Goal: Task Accomplishment & Management: Use online tool/utility

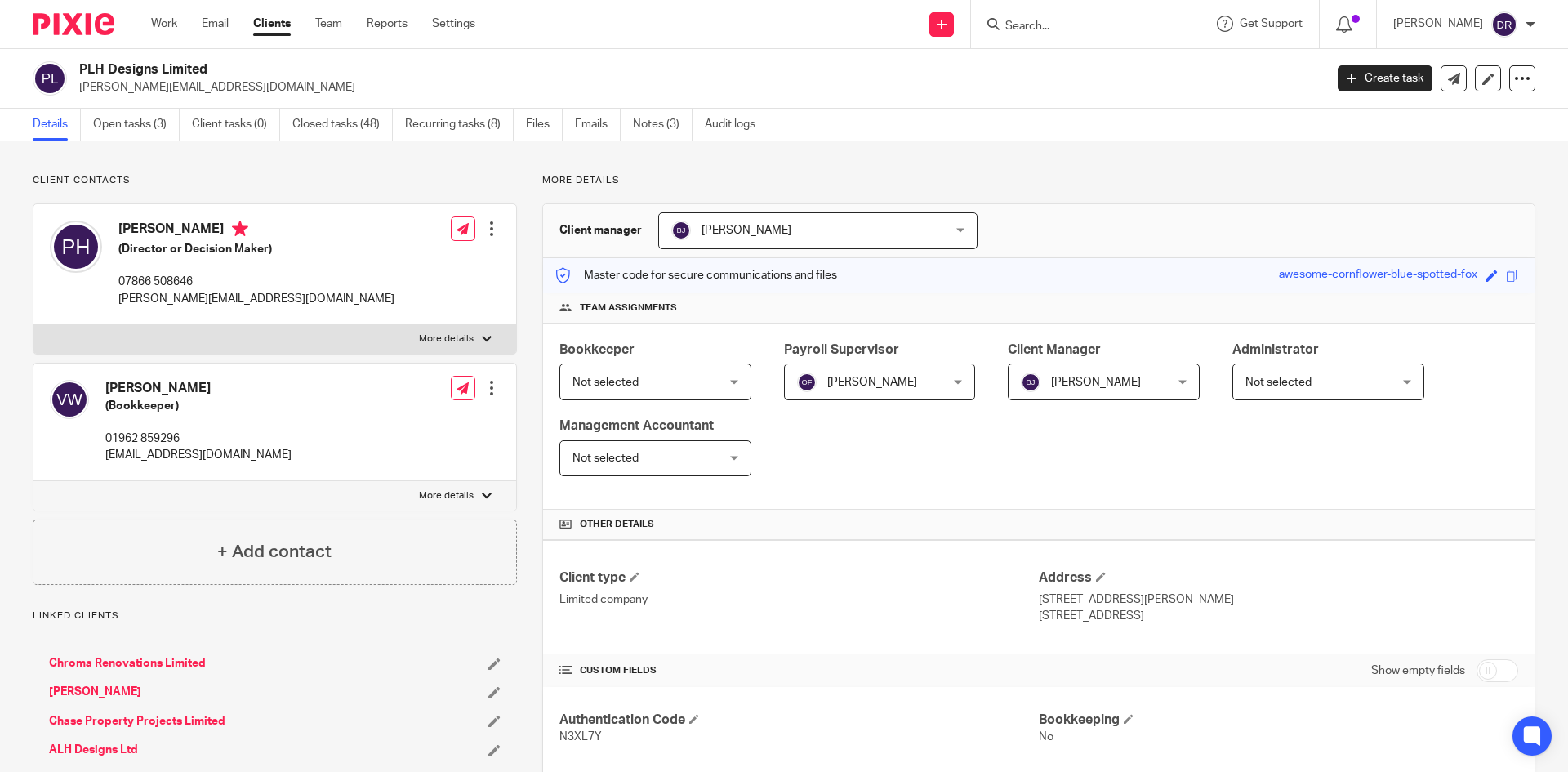
click at [1072, 27] on input "Search" at bounding box center [1077, 26] width 147 height 15
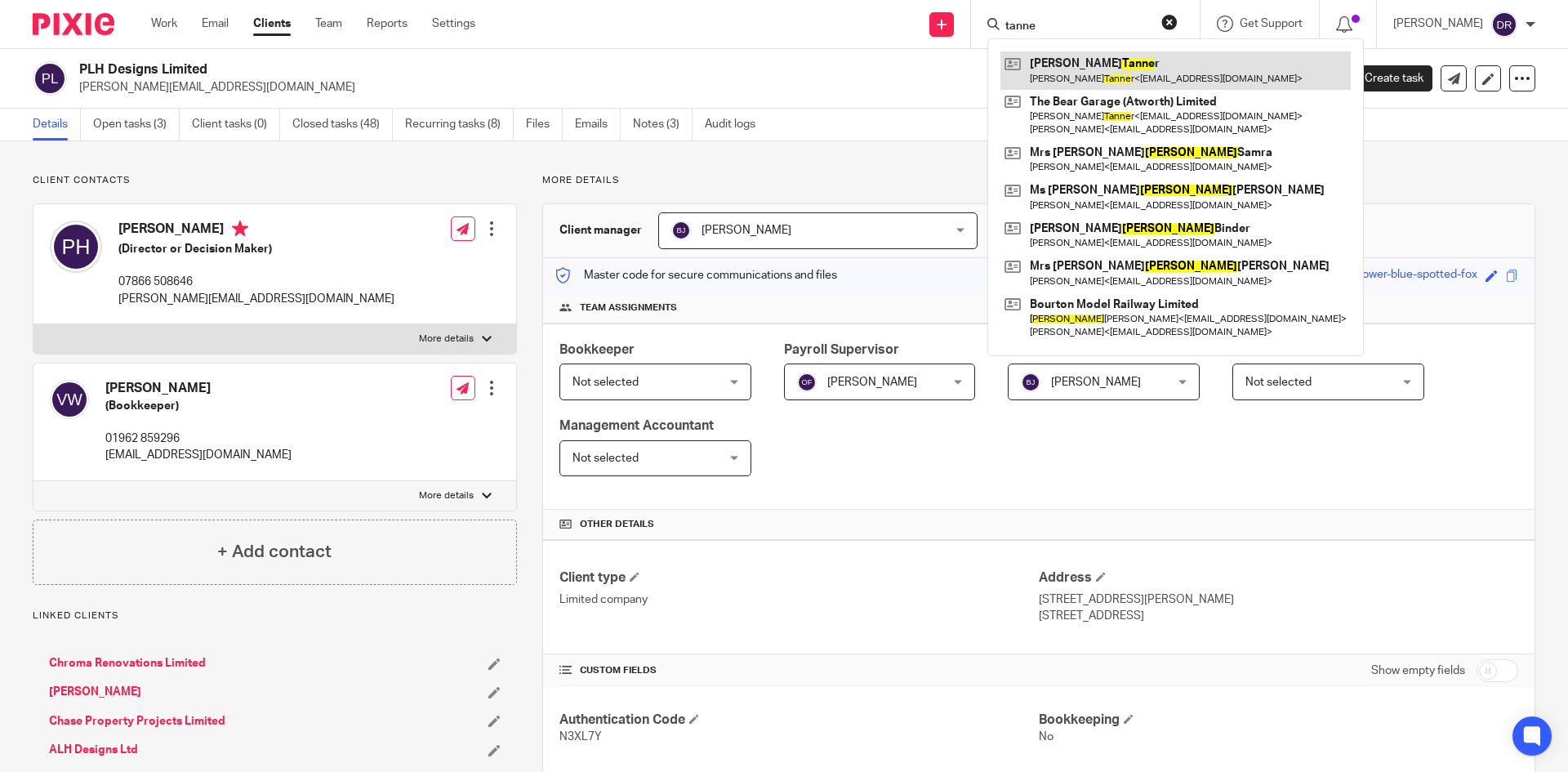
type input "tanne"
click at [1100, 60] on link at bounding box center [1176, 69] width 350 height 37
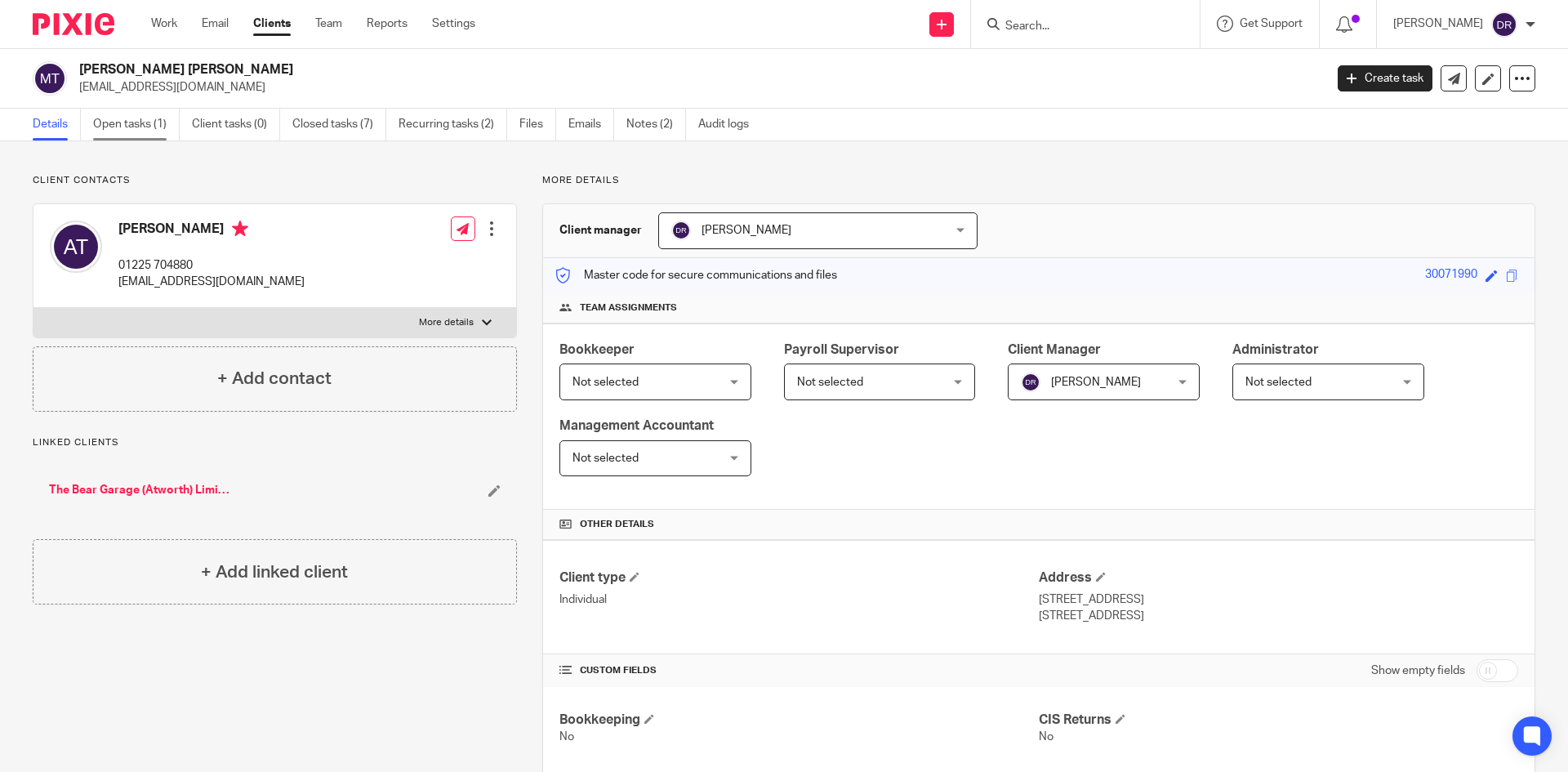
click at [140, 123] on link "Open tasks (1)" at bounding box center [136, 124] width 87 height 32
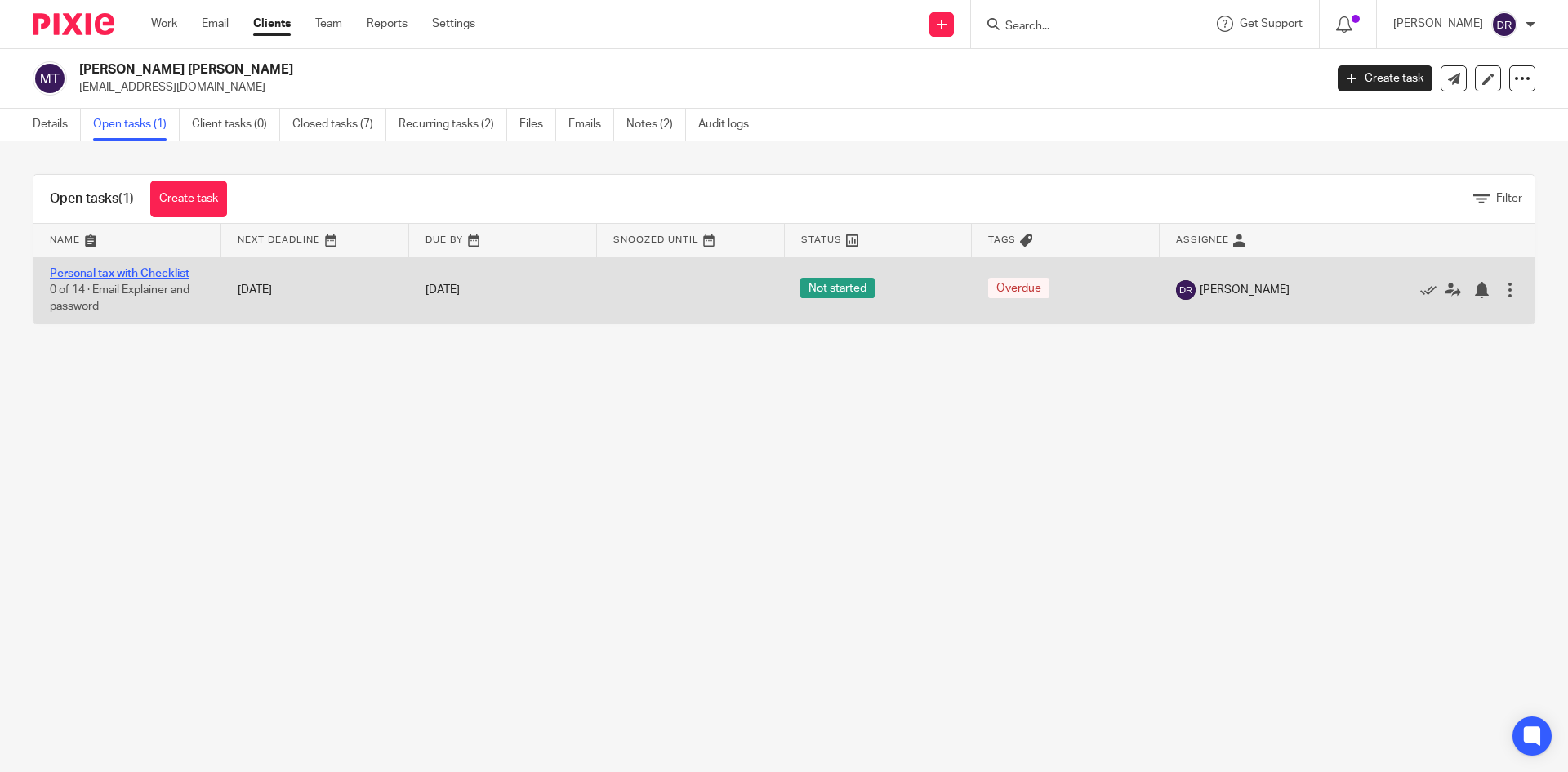
click at [129, 268] on link "Personal tax with Checklist" at bounding box center [119, 274] width 140 height 12
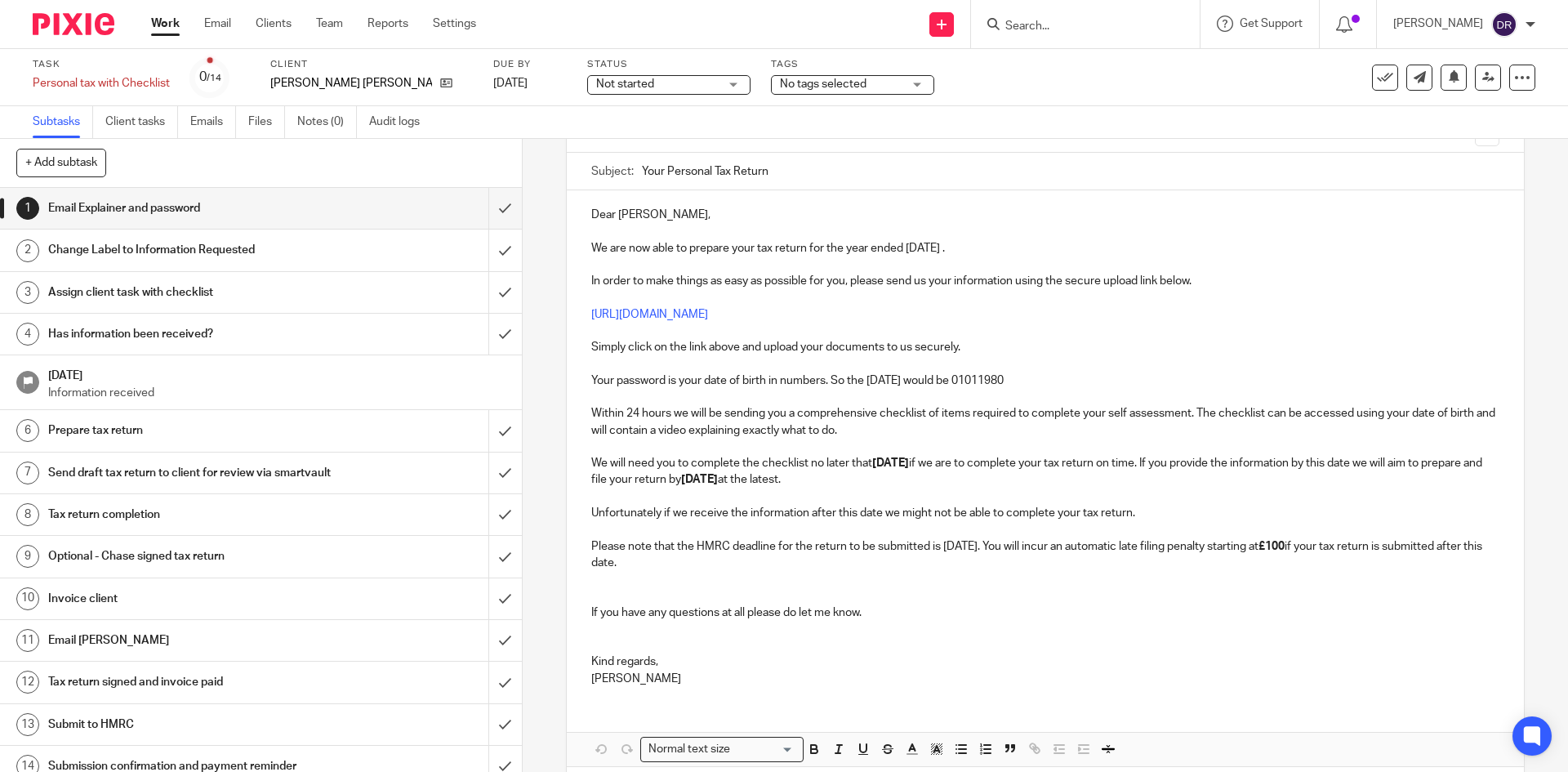
scroll to position [163, 0]
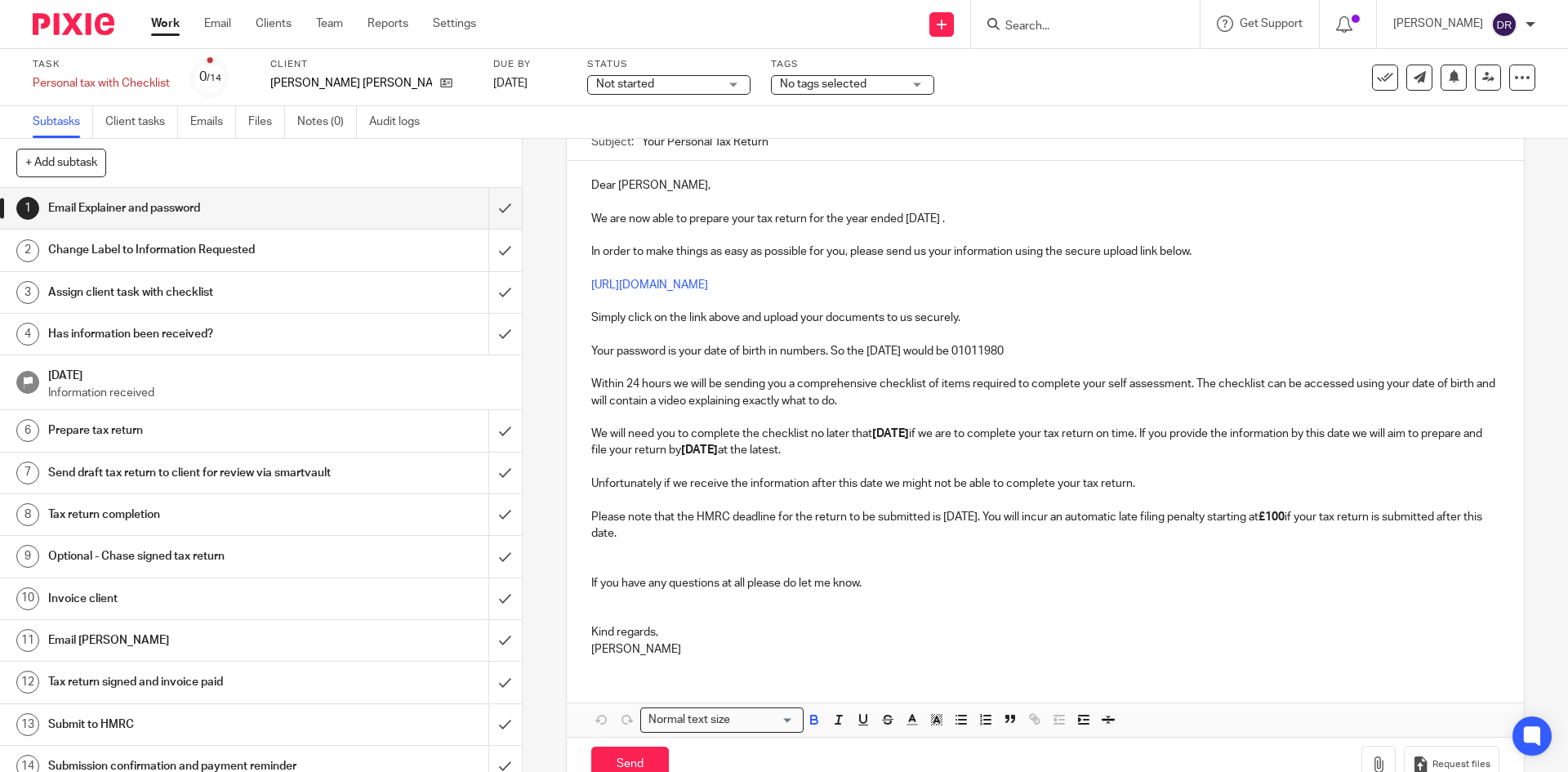
click at [900, 436] on strong "30th September 2025" at bounding box center [890, 433] width 36 height 12
click at [882, 438] on strong "30th September 2025" at bounding box center [890, 433] width 36 height 12
click at [1049, 593] on p at bounding box center [1044, 600] width 908 height 16
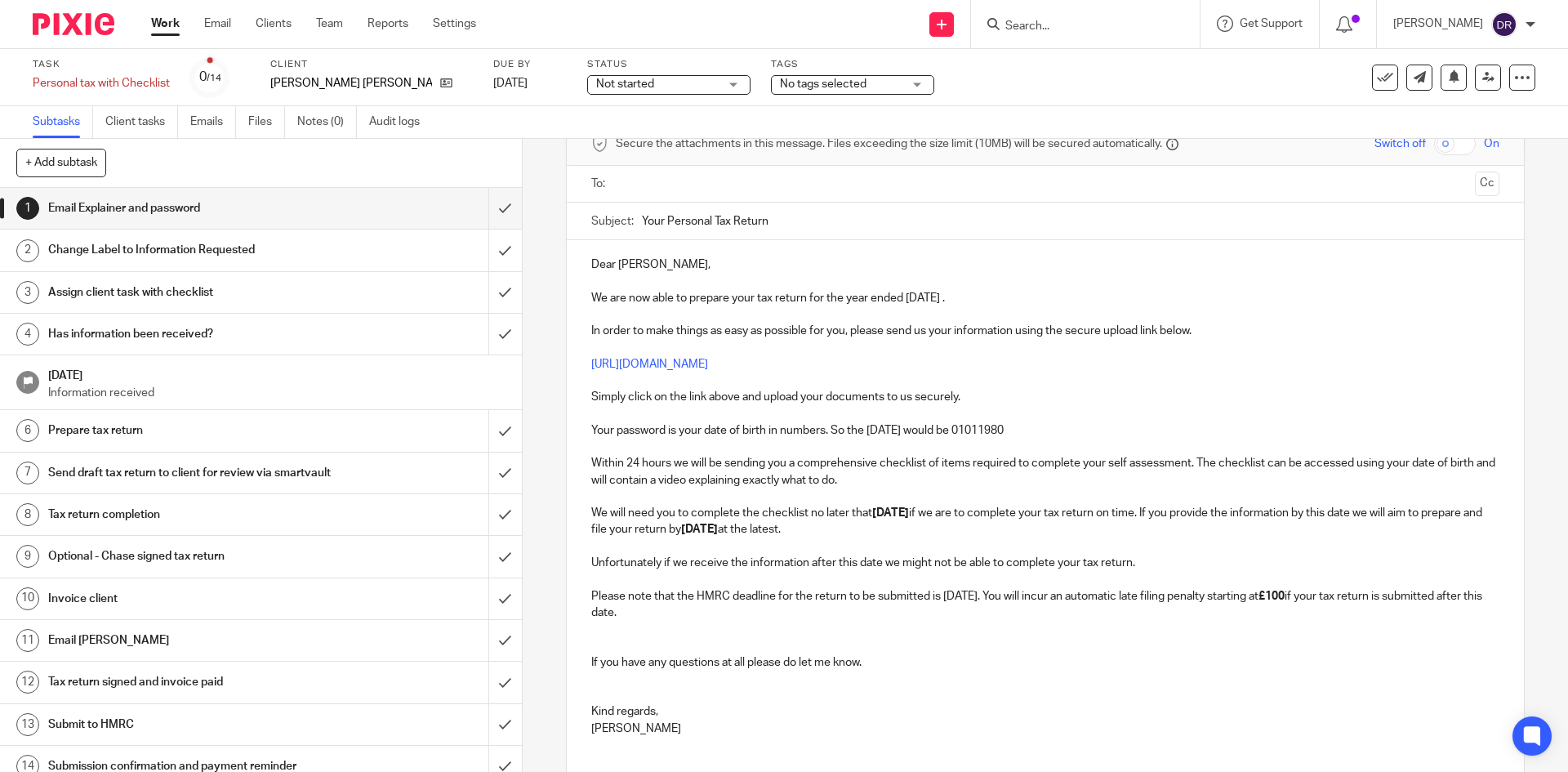
scroll to position [0, 0]
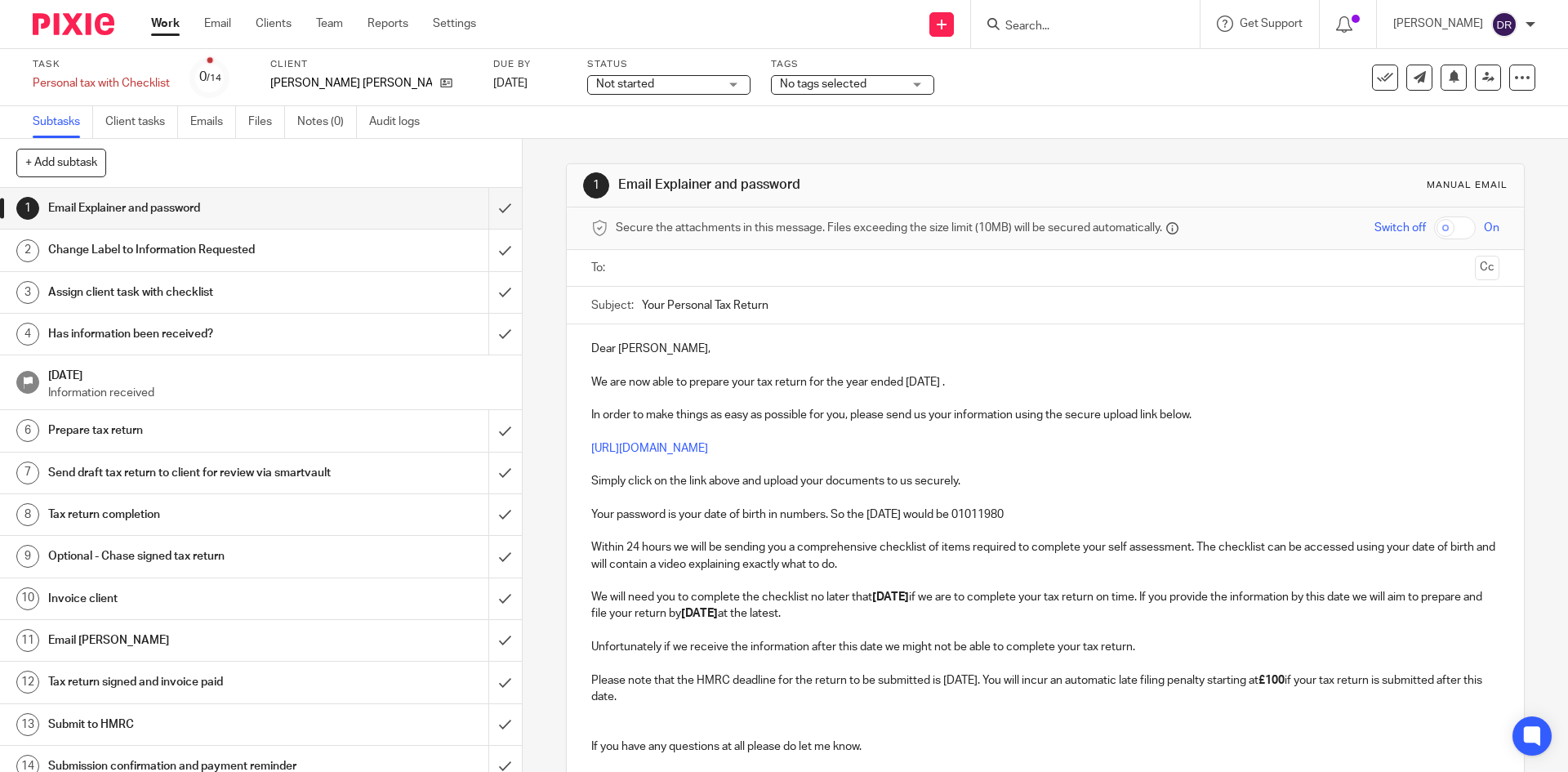
click at [688, 270] on input "text" at bounding box center [1044, 268] width 846 height 19
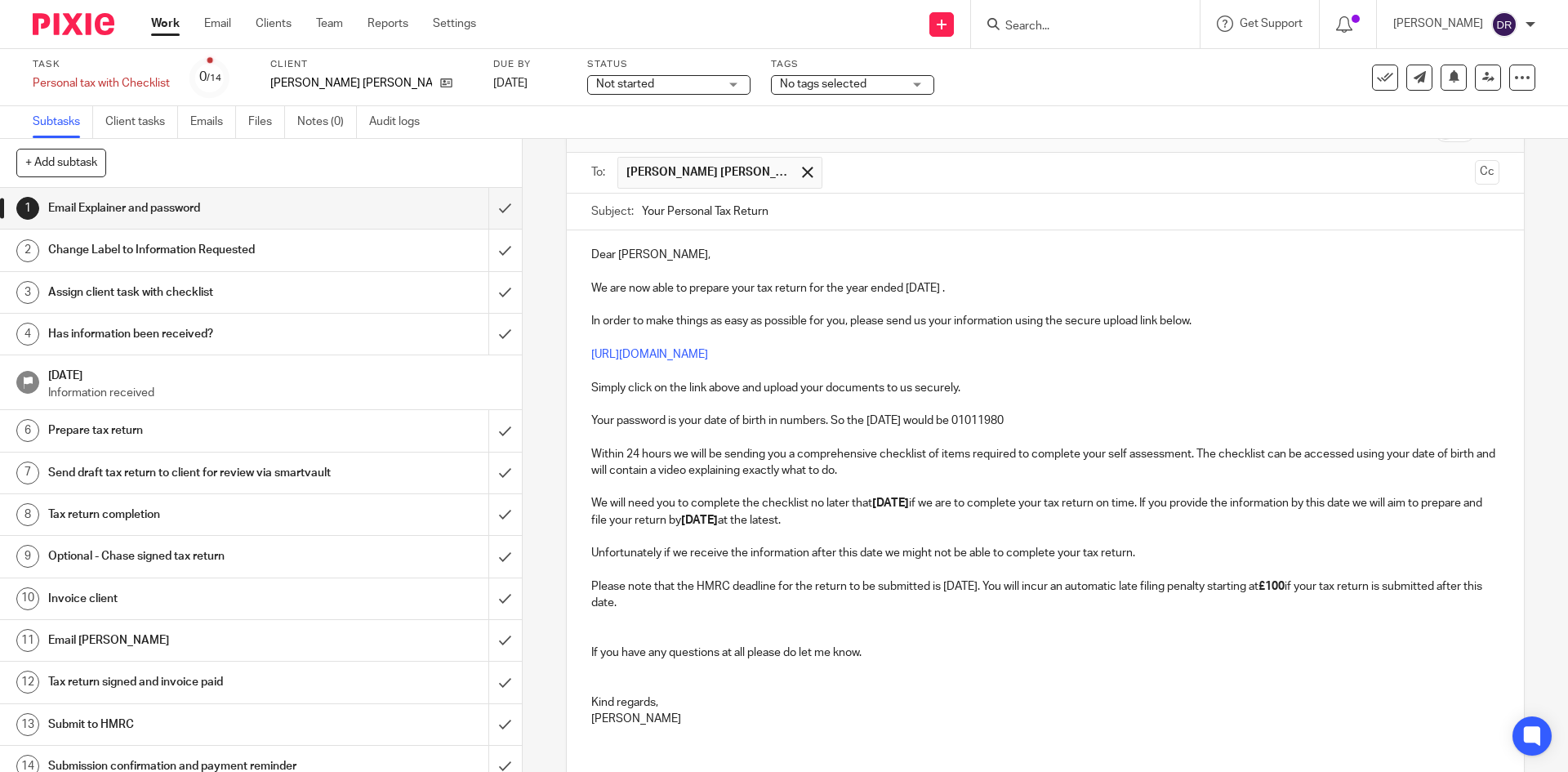
scroll to position [211, 0]
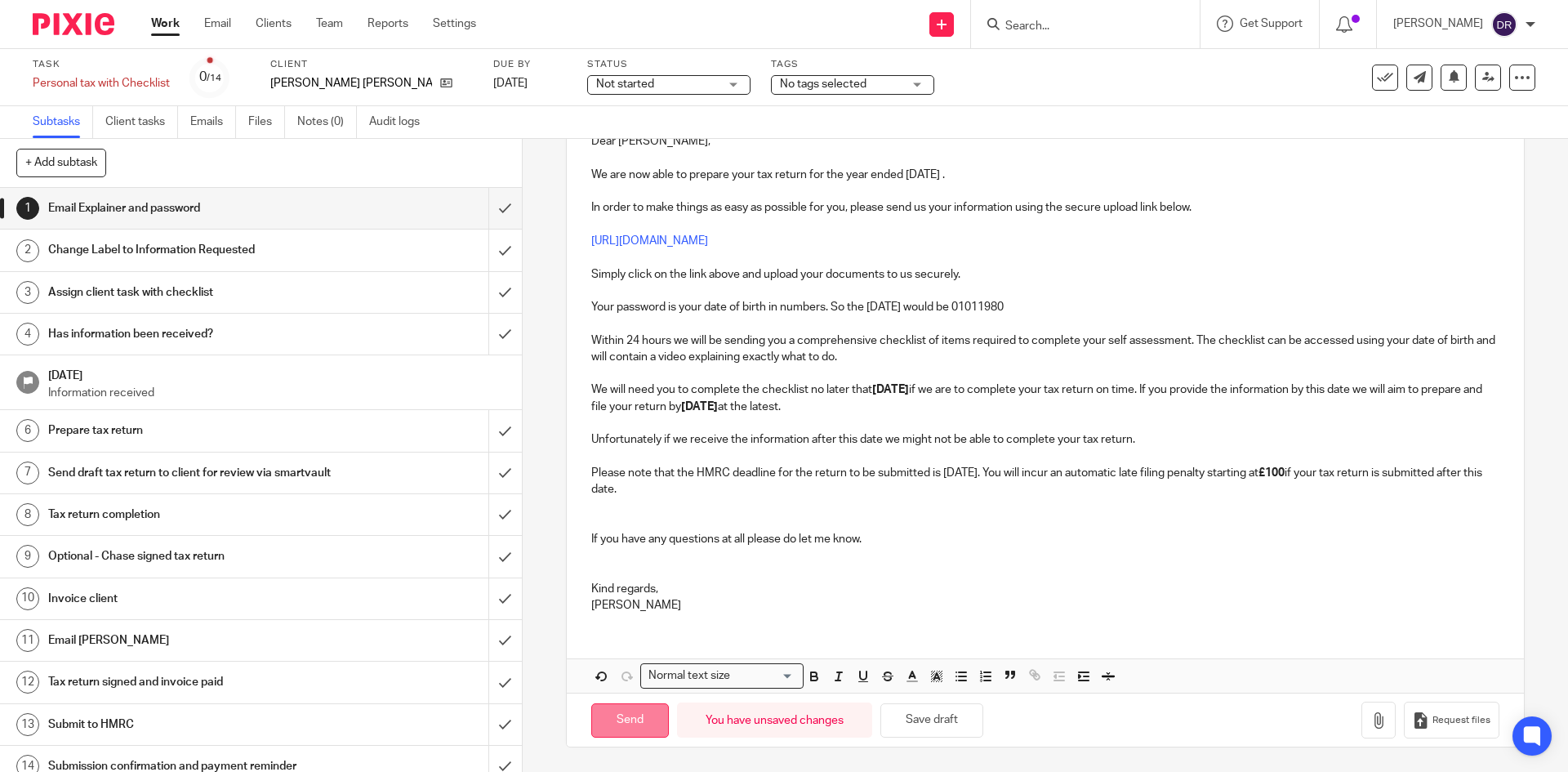
click at [624, 719] on input "Send" at bounding box center [629, 721] width 78 height 36
type input "Sent"
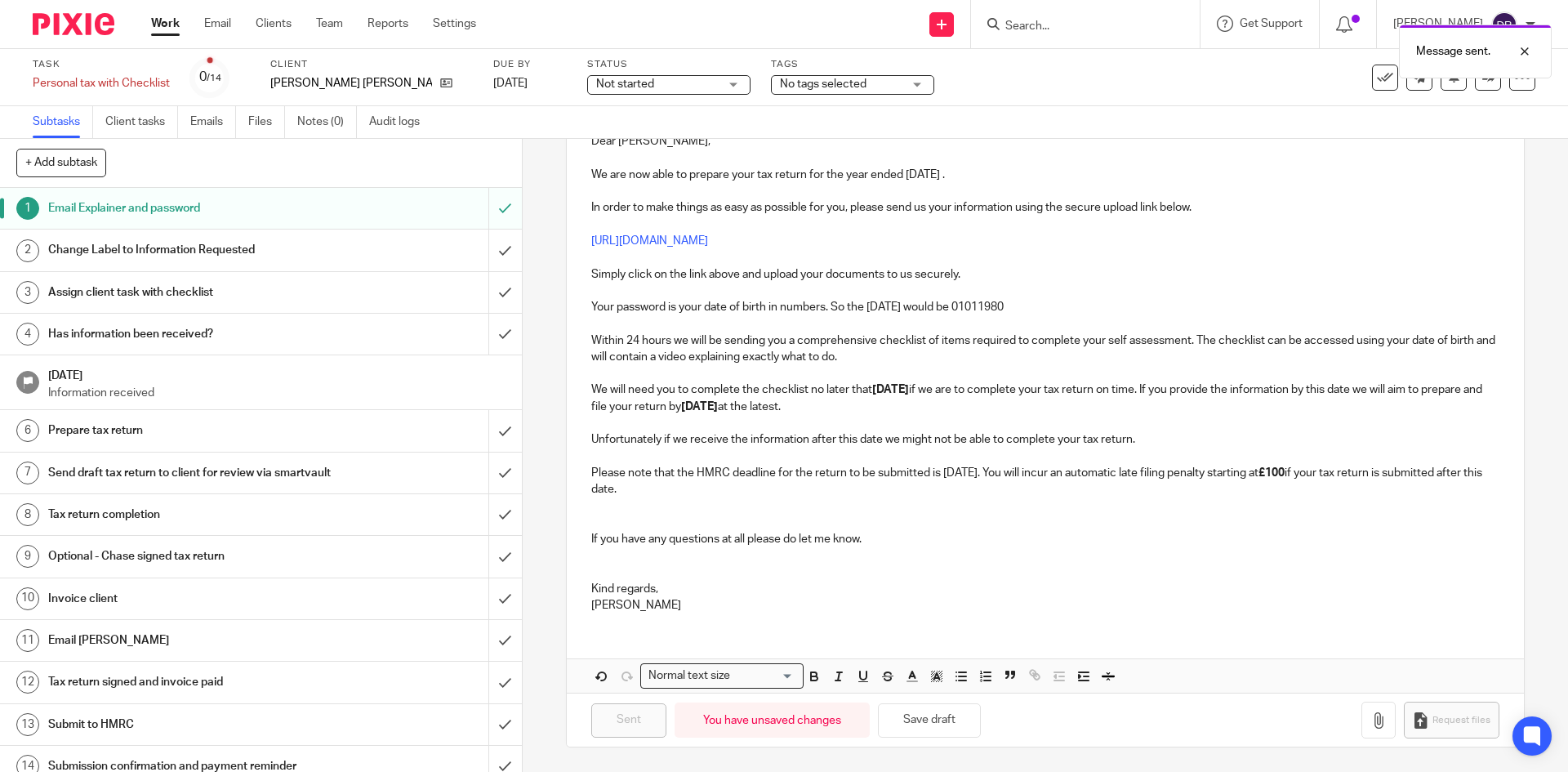
click at [882, 84] on div "No tags selected" at bounding box center [852, 84] width 163 height 19
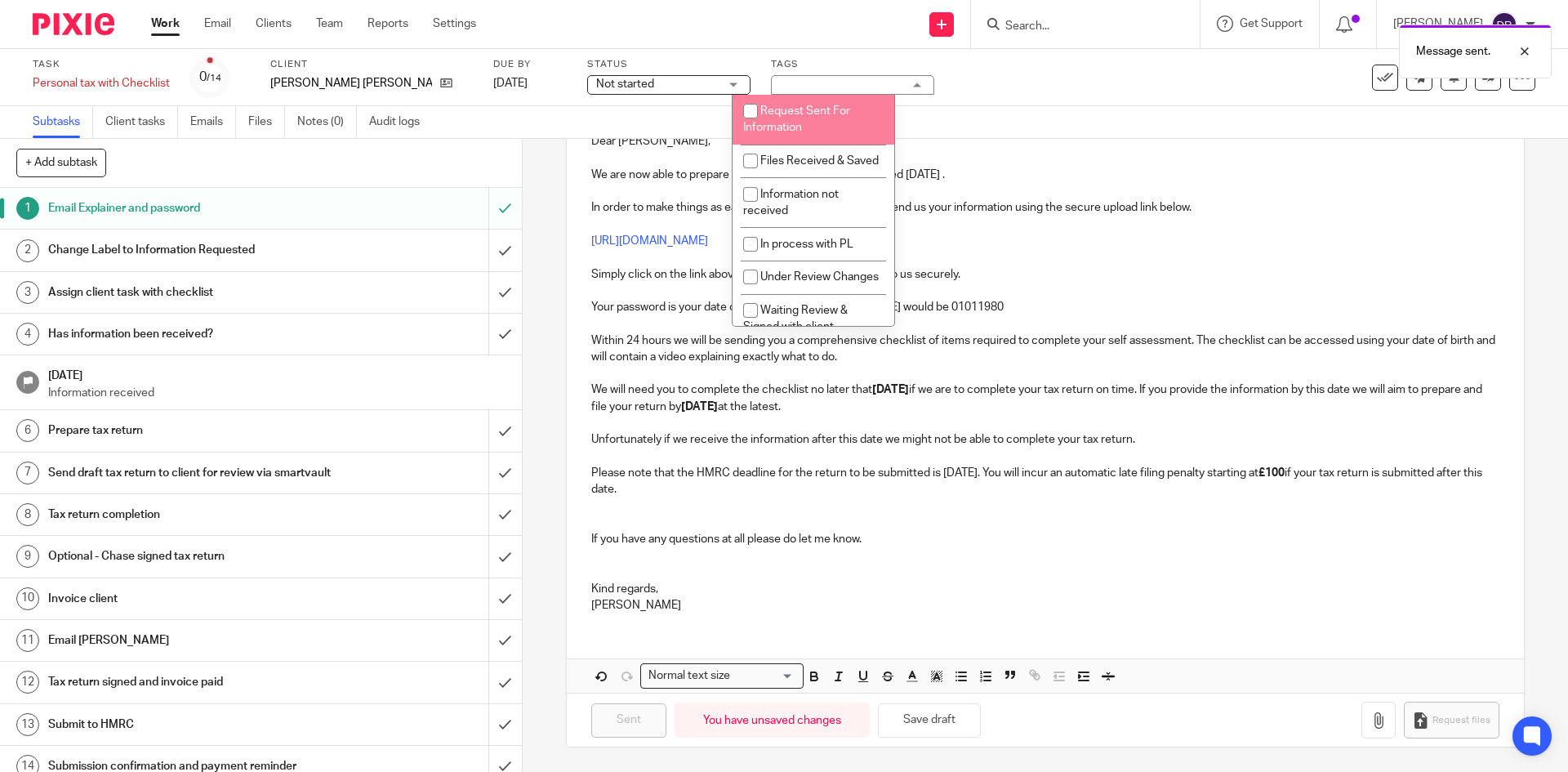
click at [815, 120] on li "Request Sent For Information" at bounding box center [813, 120] width 161 height 50
checkbox input "true"
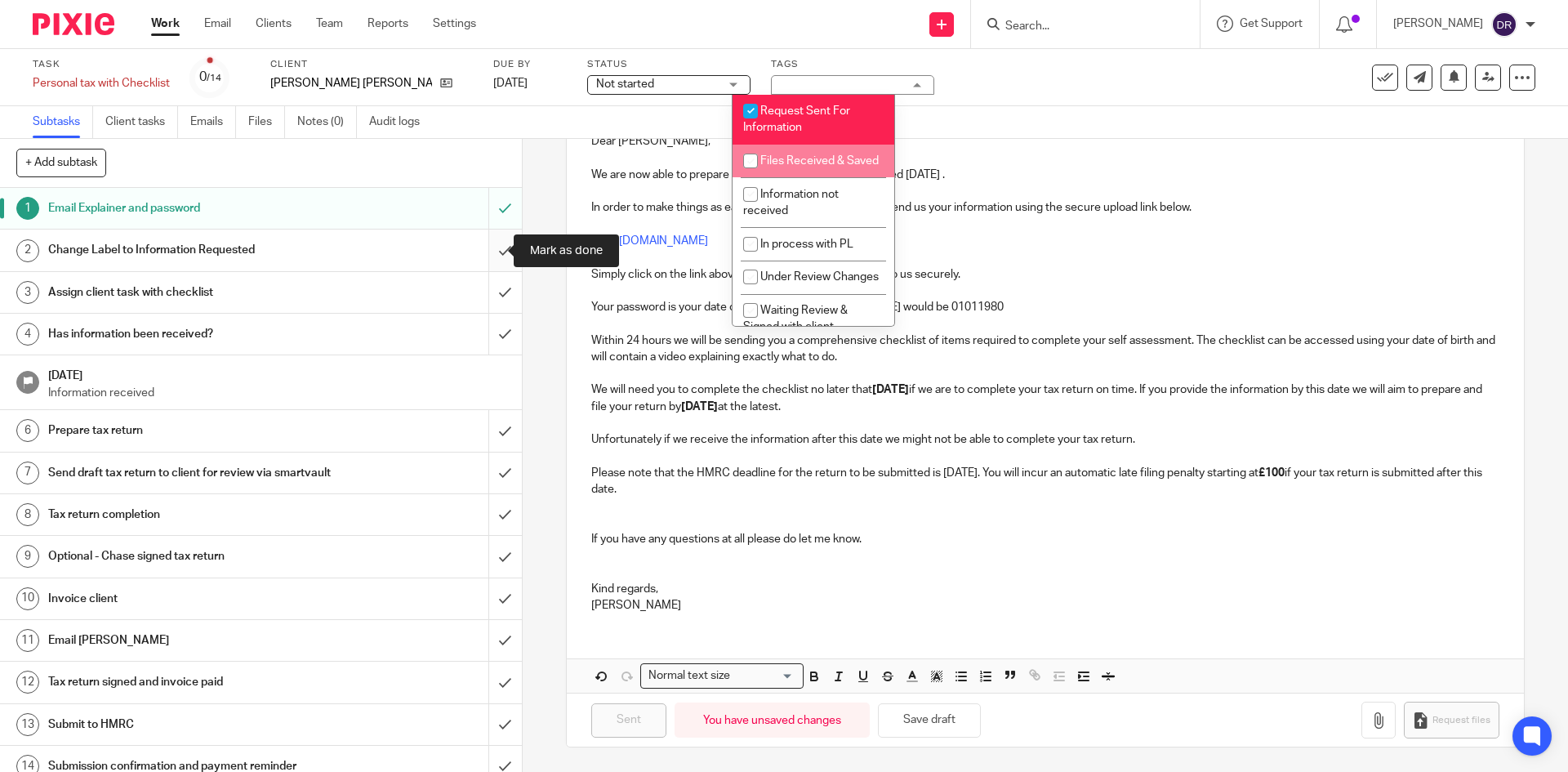
click at [484, 254] on input "submit" at bounding box center [261, 250] width 522 height 41
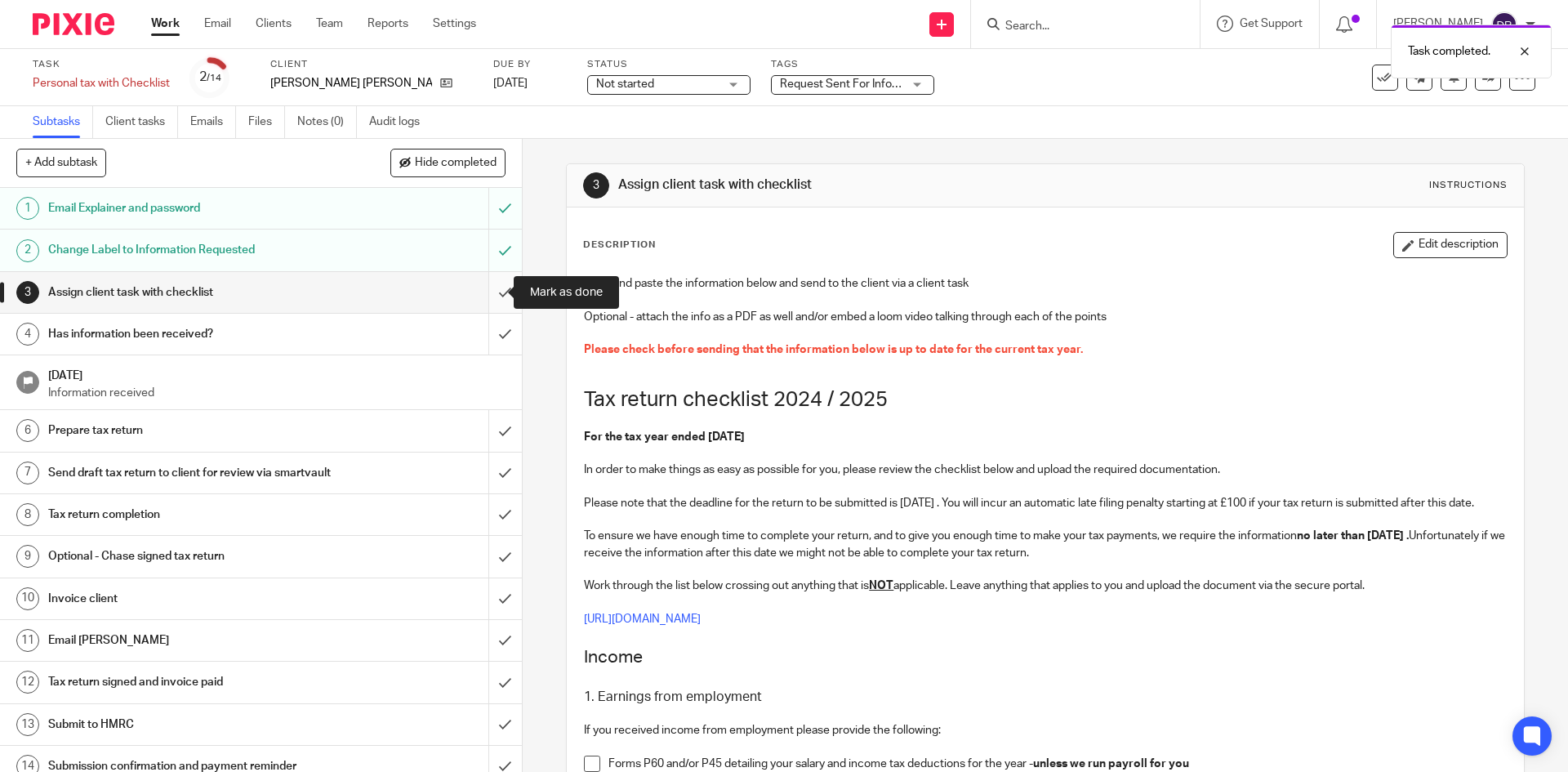
click at [489, 292] on input "submit" at bounding box center [261, 292] width 522 height 41
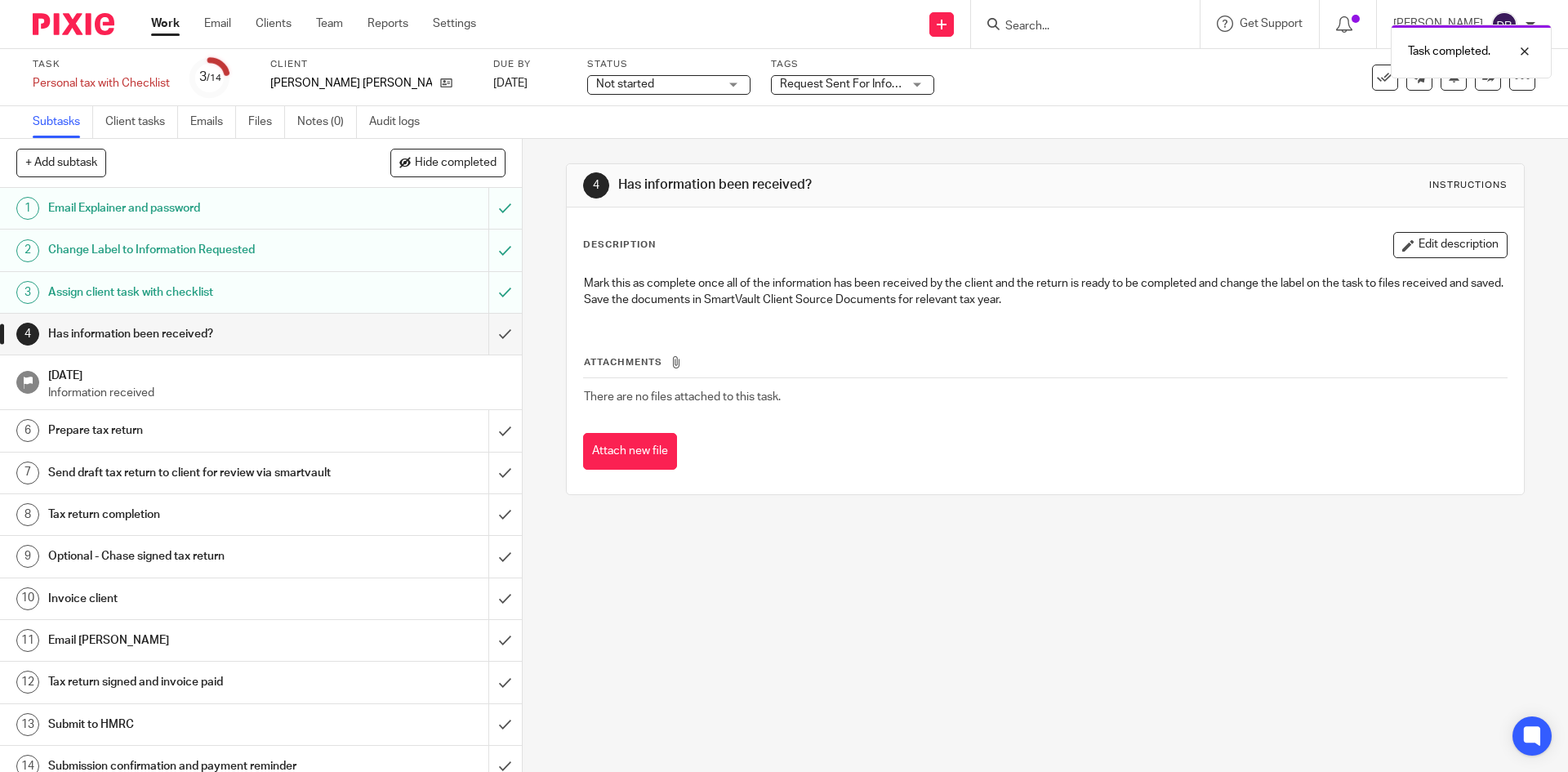
click at [182, 294] on h1 "Assign client task with checklist" at bounding box center [190, 292] width 283 height 25
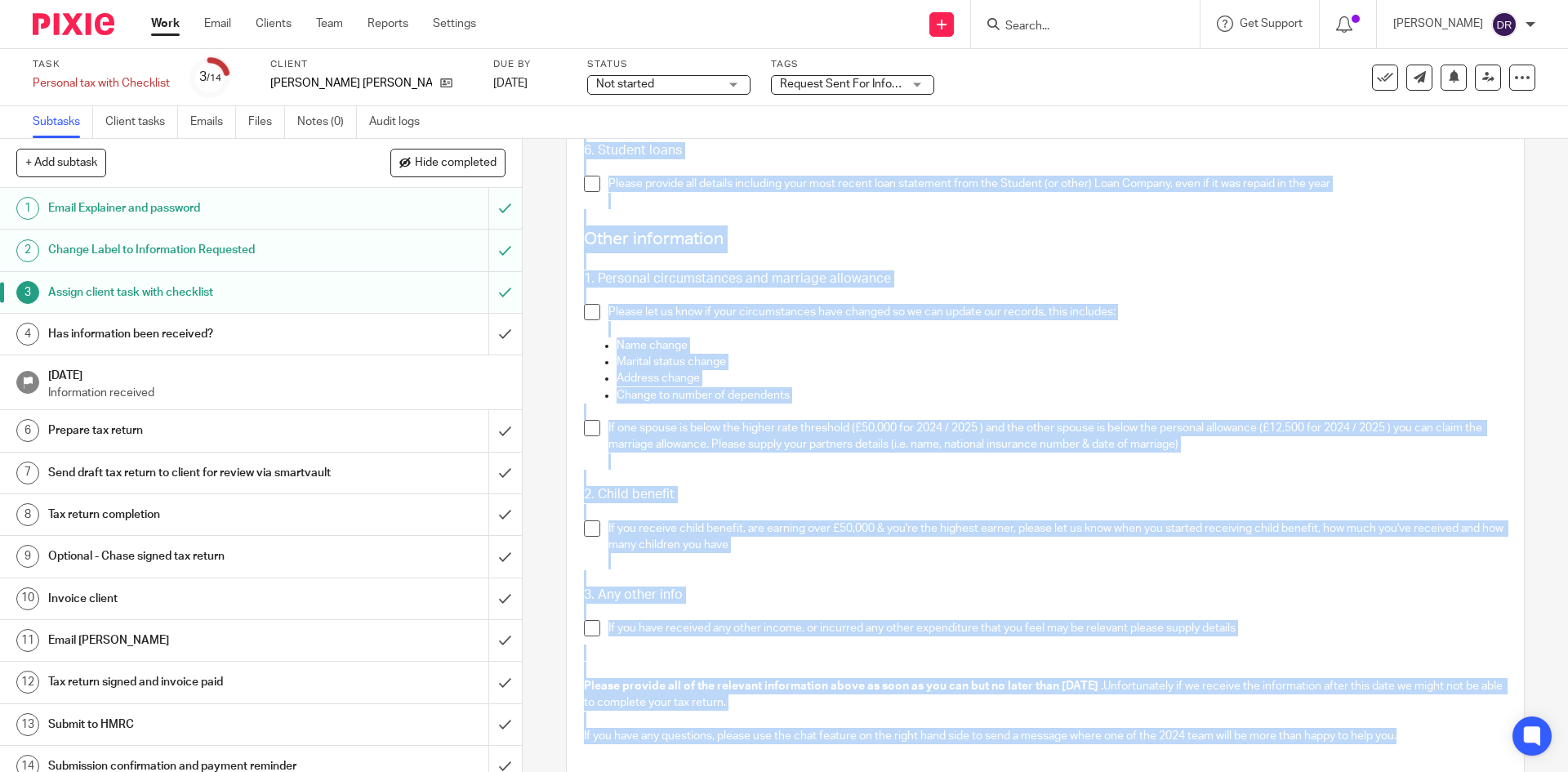
scroll to position [2353, 0]
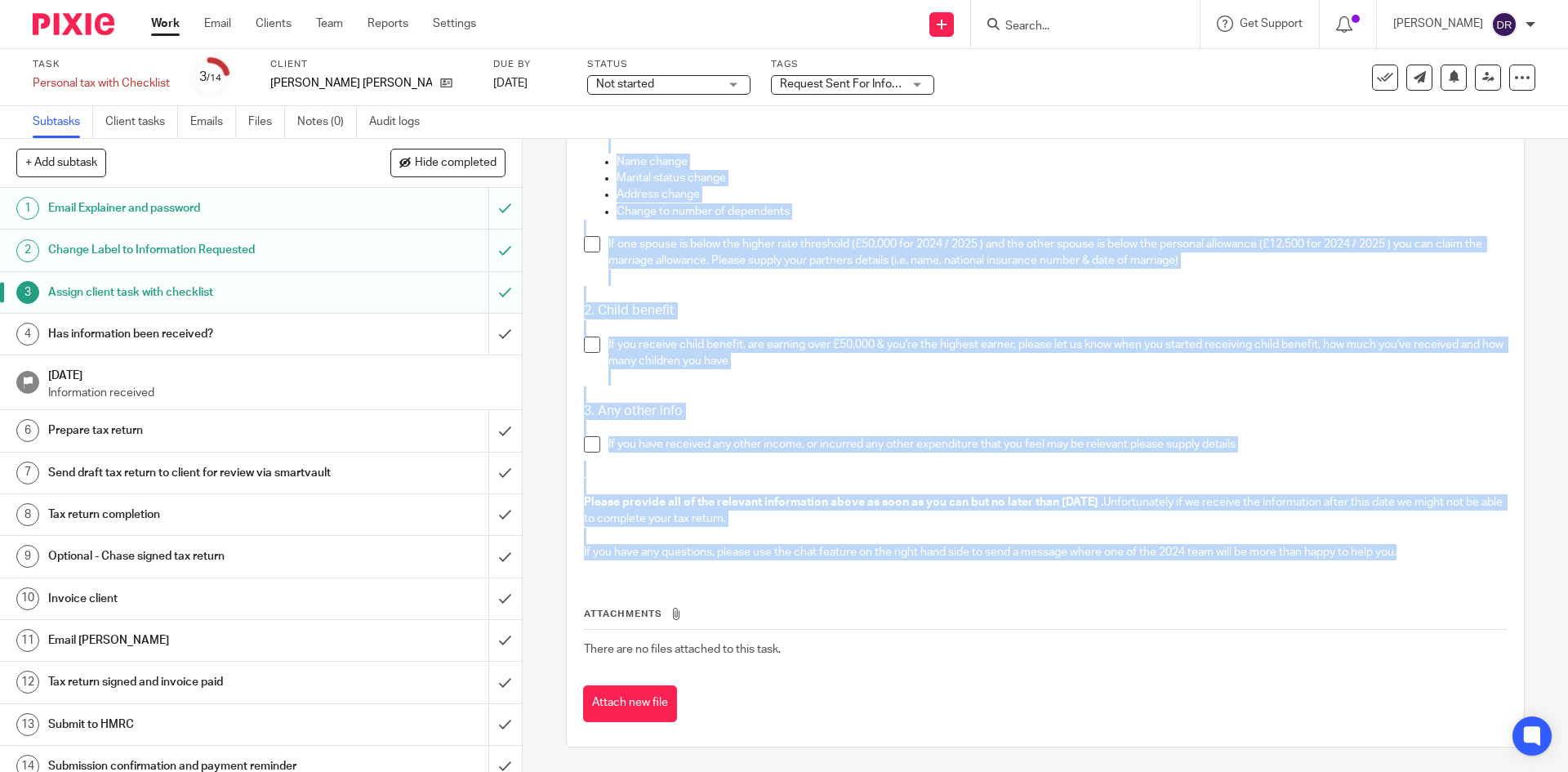
drag, startPoint x: 582, startPoint y: 400, endPoint x: 1415, endPoint y: 556, distance: 847.5
copy div "Tax return checklist 2024 / 2025 For the tax year ended 5th April 2025 In order…"
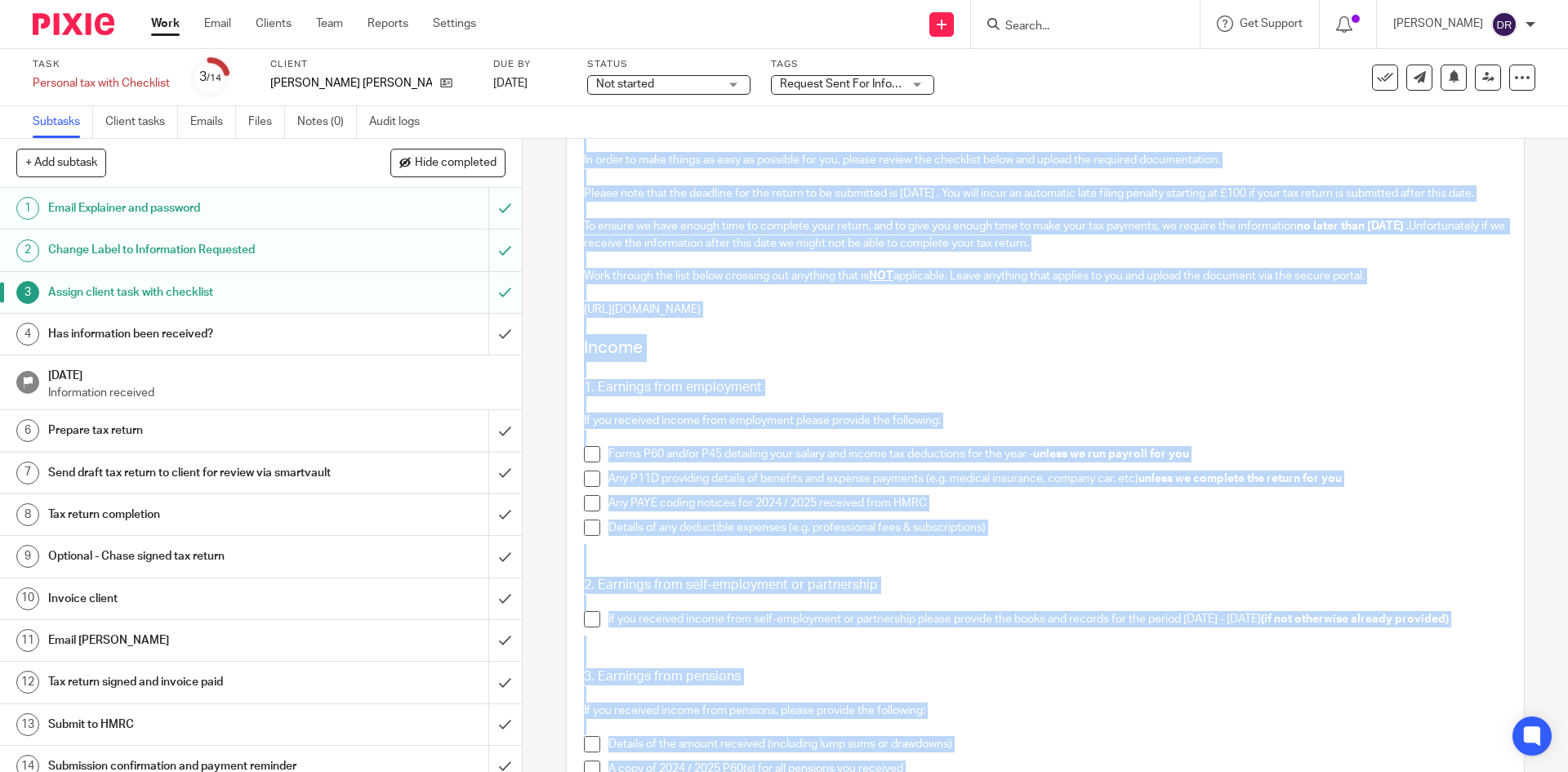
scroll to position [0, 0]
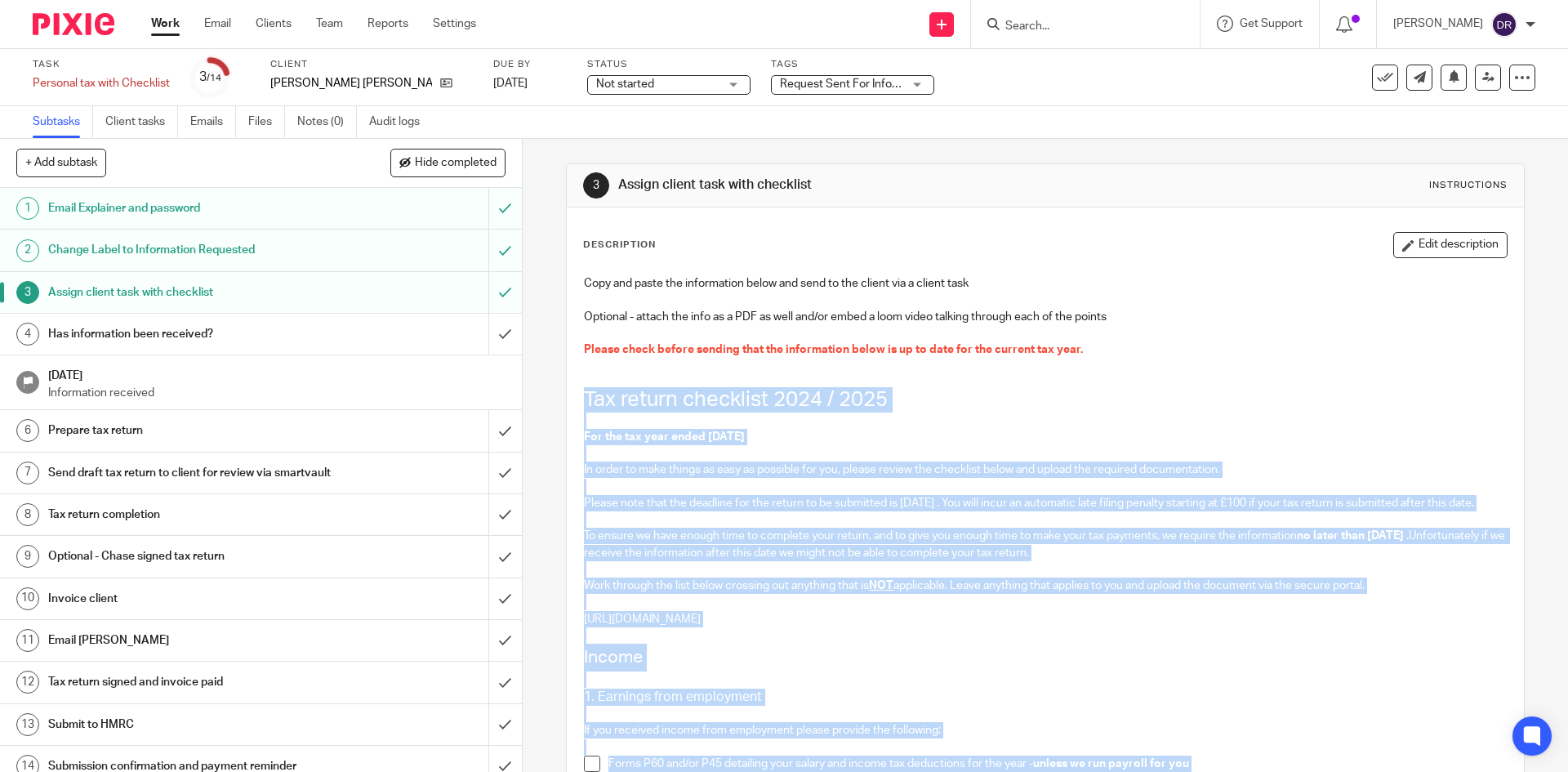
click at [161, 293] on h1 "Assign client task with checklist" at bounding box center [190, 292] width 283 height 25
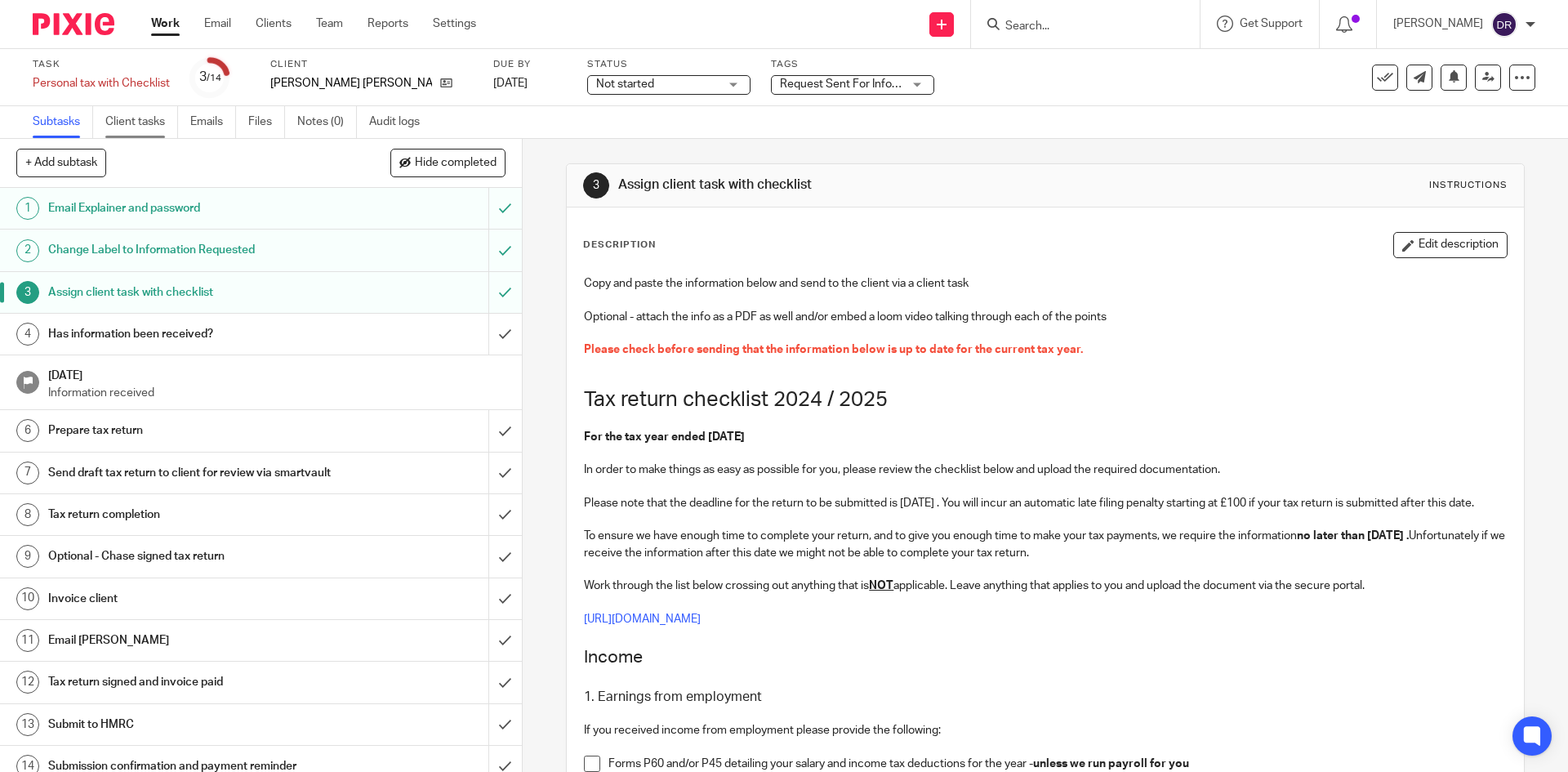
click at [137, 129] on link "Client tasks" at bounding box center [142, 121] width 73 height 32
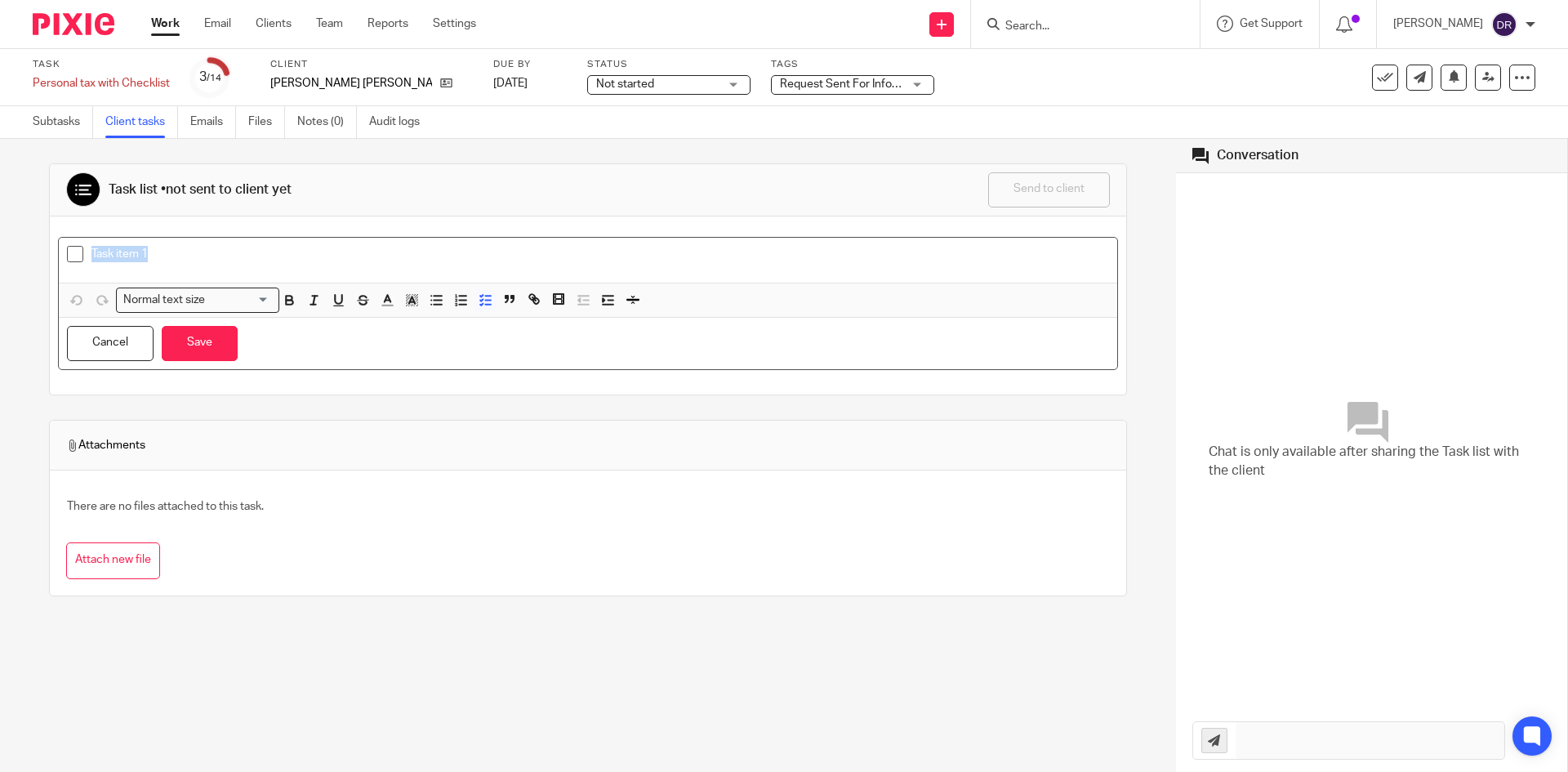
drag, startPoint x: 93, startPoint y: 249, endPoint x: 167, endPoint y: 262, distance: 75.1
click at [167, 262] on p "Task item 1" at bounding box center [600, 255] width 1018 height 16
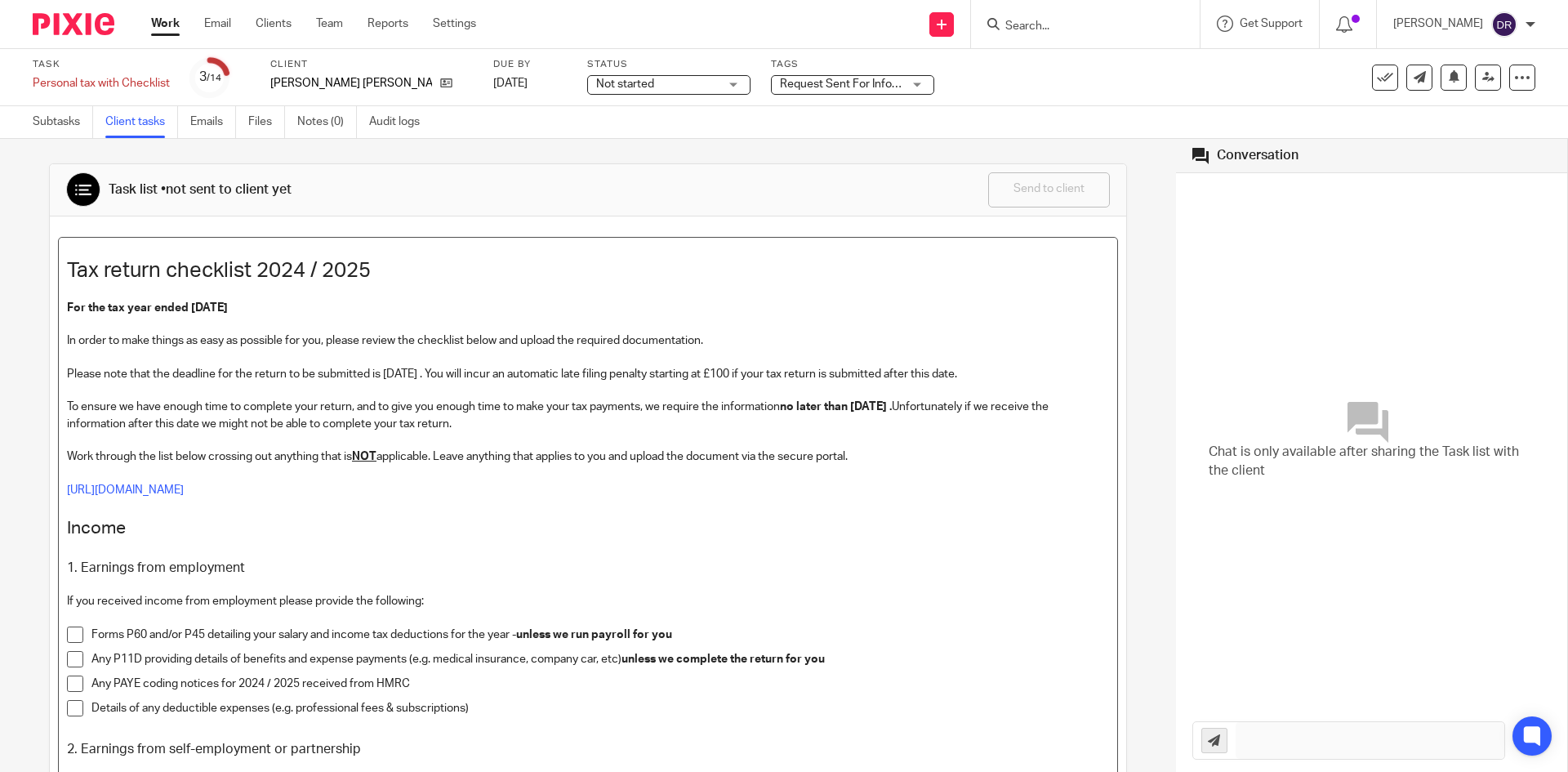
click at [864, 405] on strong "no later than 15th July2025 ." at bounding box center [836, 407] width 112 height 12
click at [892, 405] on strong "no later than 10th July2025 ." at bounding box center [836, 407] width 112 height 12
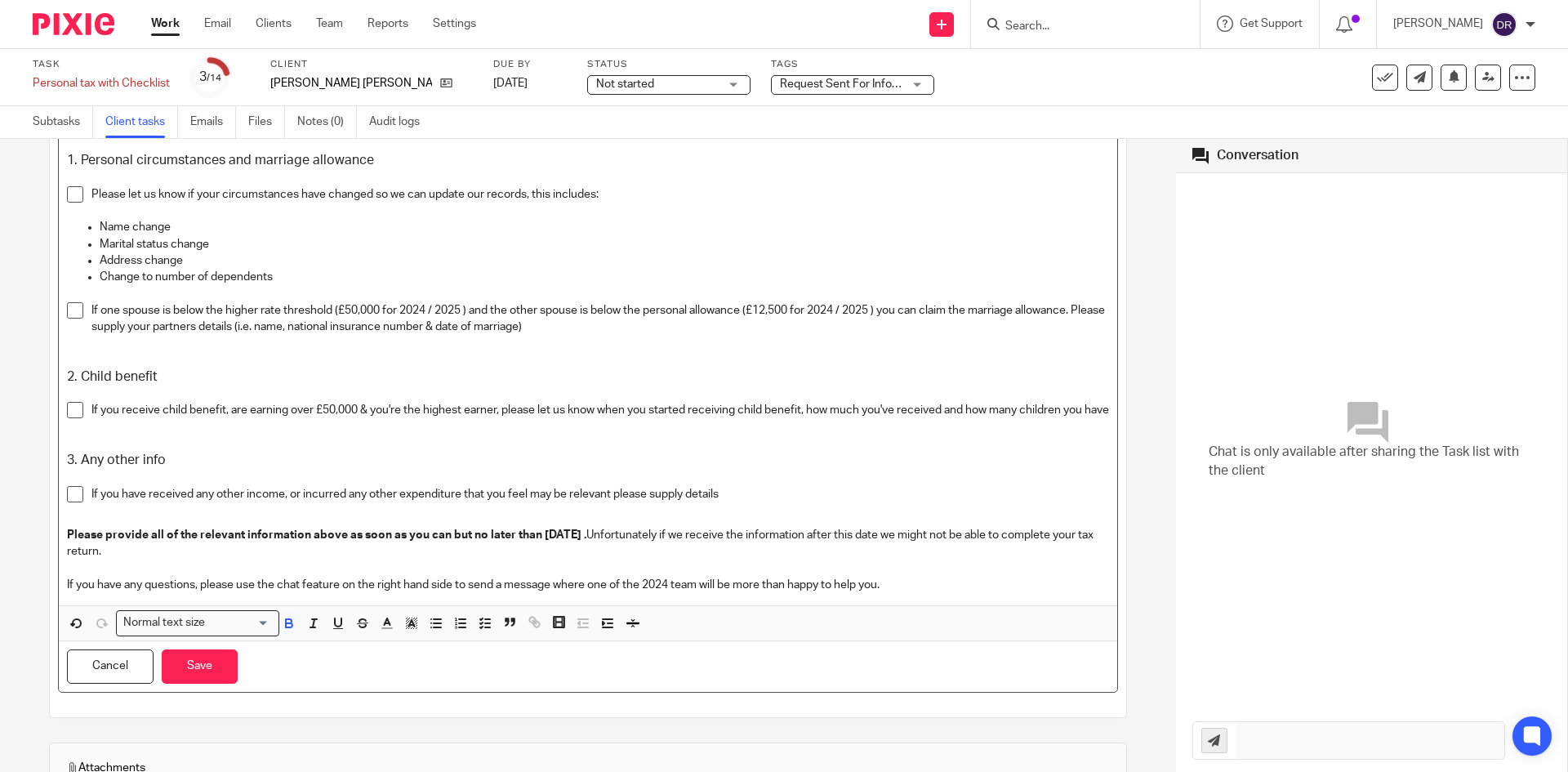
scroll to position [2043, 0]
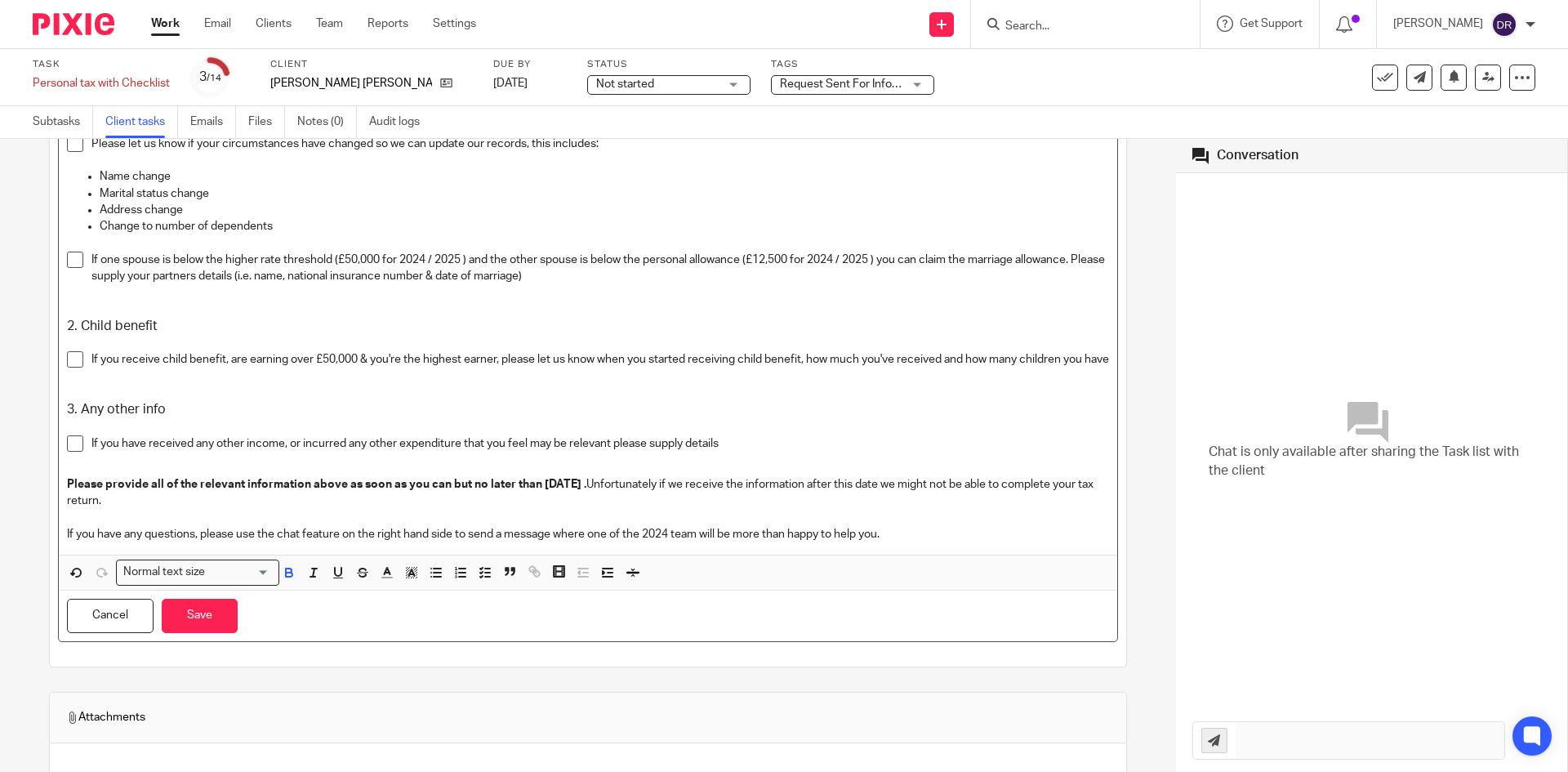
click at [543, 490] on strong "Please provide all of the relevant information above as soon as you can but no …" at bounding box center [327, 485] width 520 height 12
click at [599, 527] on p at bounding box center [587, 518] width 1043 height 16
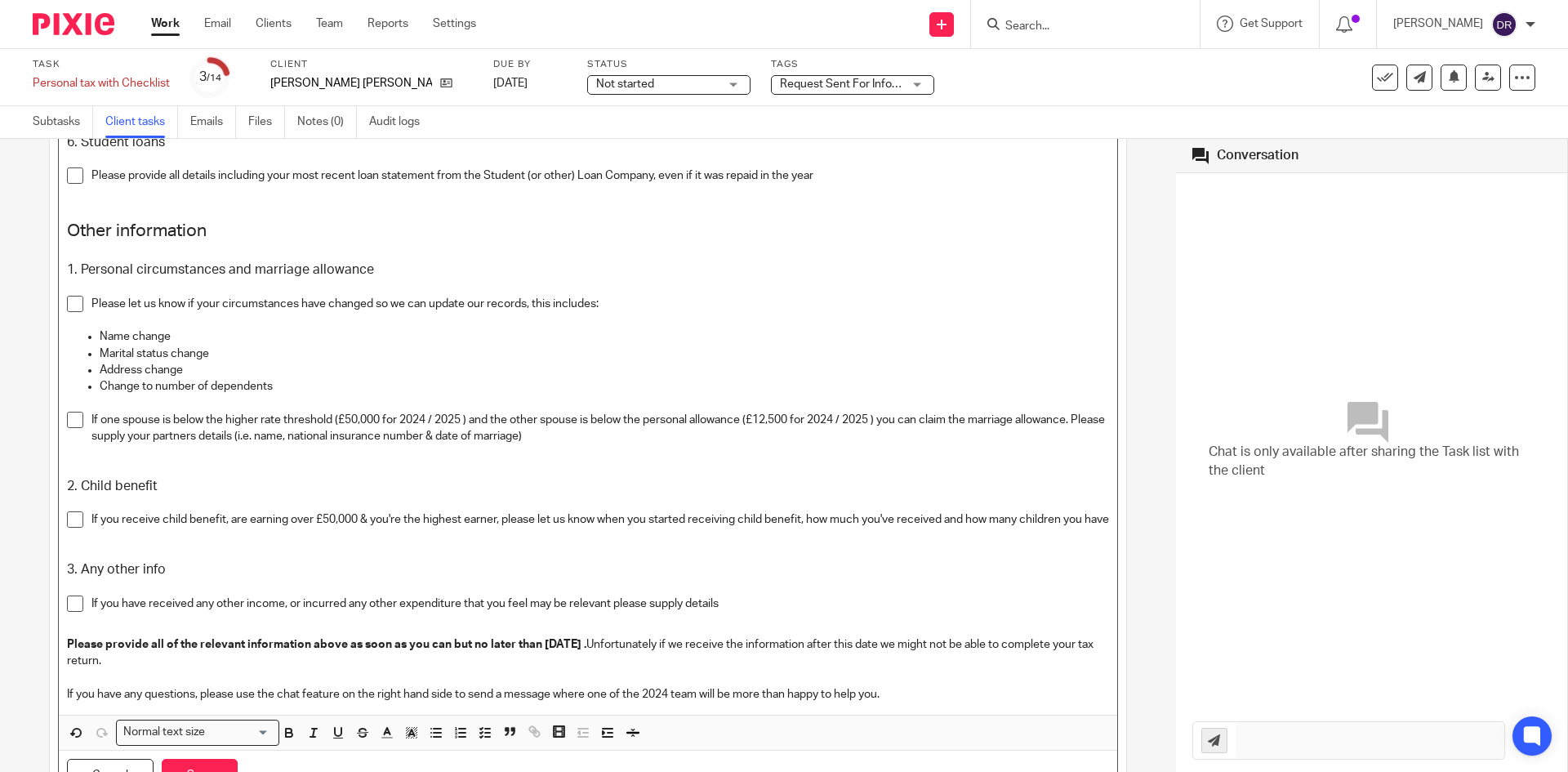
scroll to position [1880, 0]
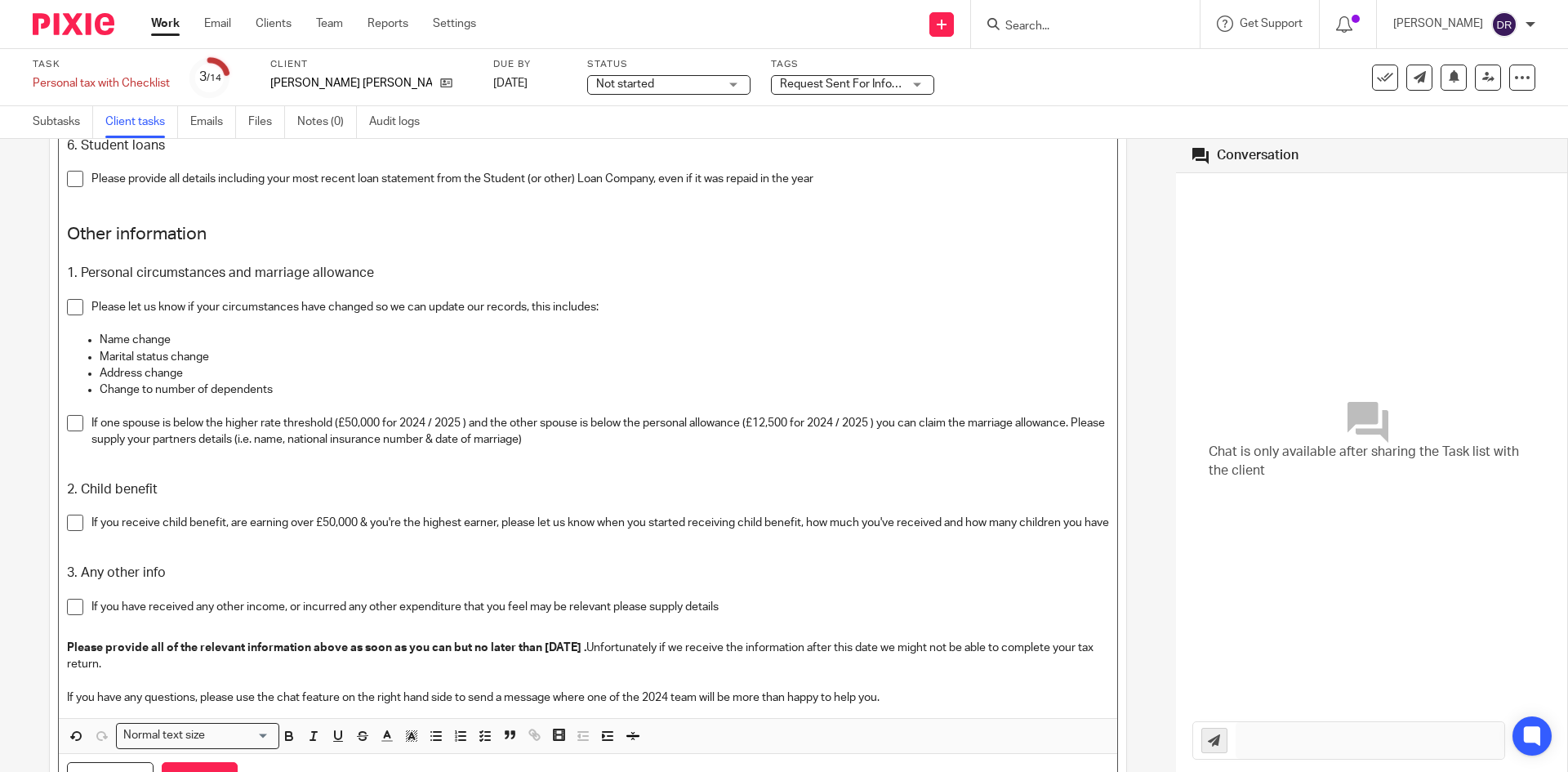
click at [785, 425] on p "If one spouse is below the higher rate threshold (£50,000 for 2024 / 2025 ) and…" at bounding box center [600, 432] width 1018 height 34
click at [354, 424] on p "If one spouse is below the higher rate threshold (£50,000 for 2024 / 2025 ) and…" at bounding box center [600, 432] width 1018 height 34
click at [329, 516] on p "If you receive child benefit, are earning over £50,000 & you're the highest ear…" at bounding box center [600, 523] width 1018 height 16
click at [590, 565] on p at bounding box center [587, 557] width 1043 height 16
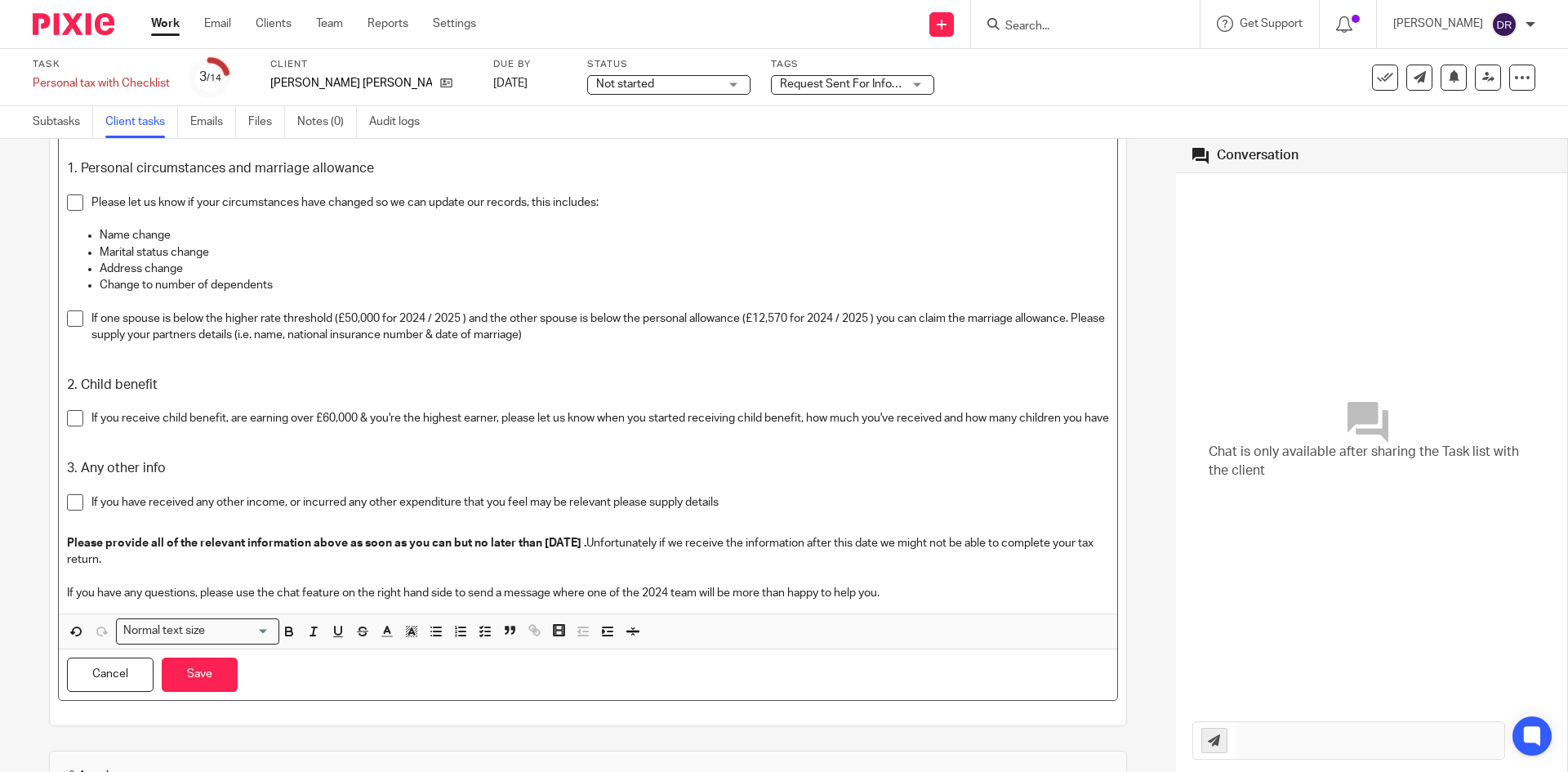
scroll to position [2124, 0]
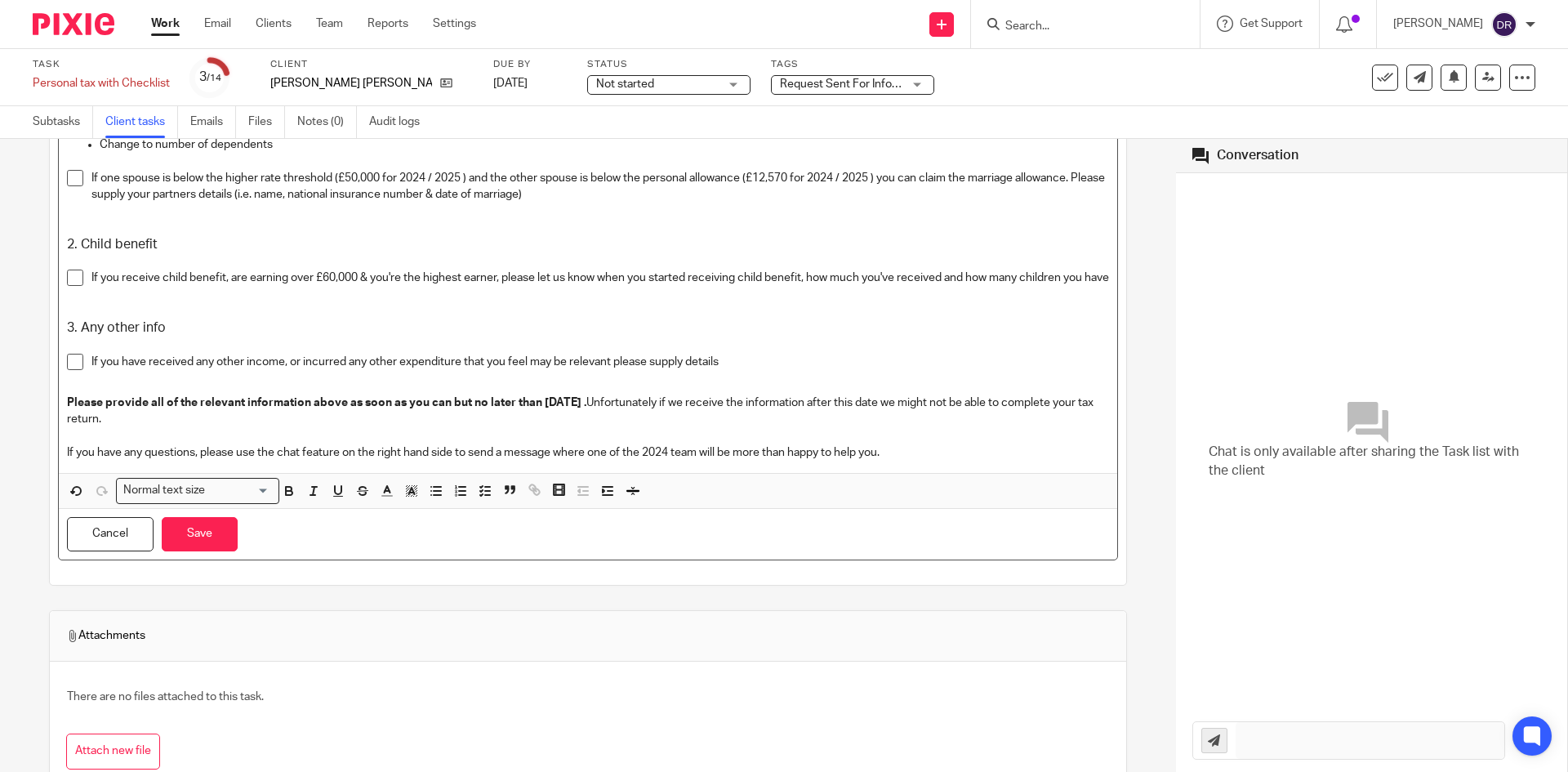
click at [669, 461] on p "If you have any questions, please use the chat feature on the right hand side t…" at bounding box center [587, 453] width 1043 height 16
click at [673, 461] on p "If you have any questions, please use the chat feature on the right hand side t…" at bounding box center [587, 453] width 1043 height 16
click at [202, 552] on button "Save" at bounding box center [199, 535] width 76 height 36
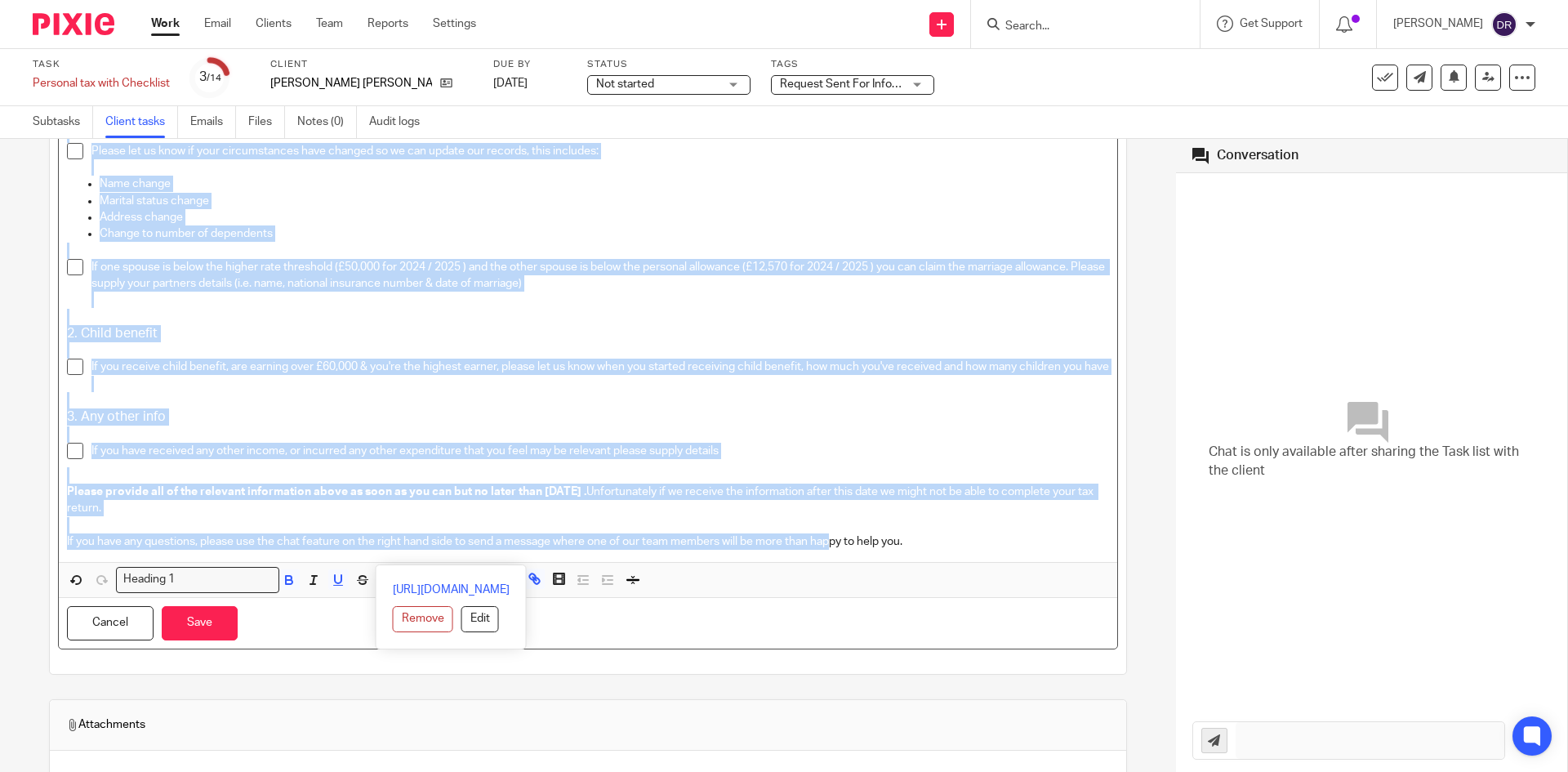
scroll to position [2181, 0]
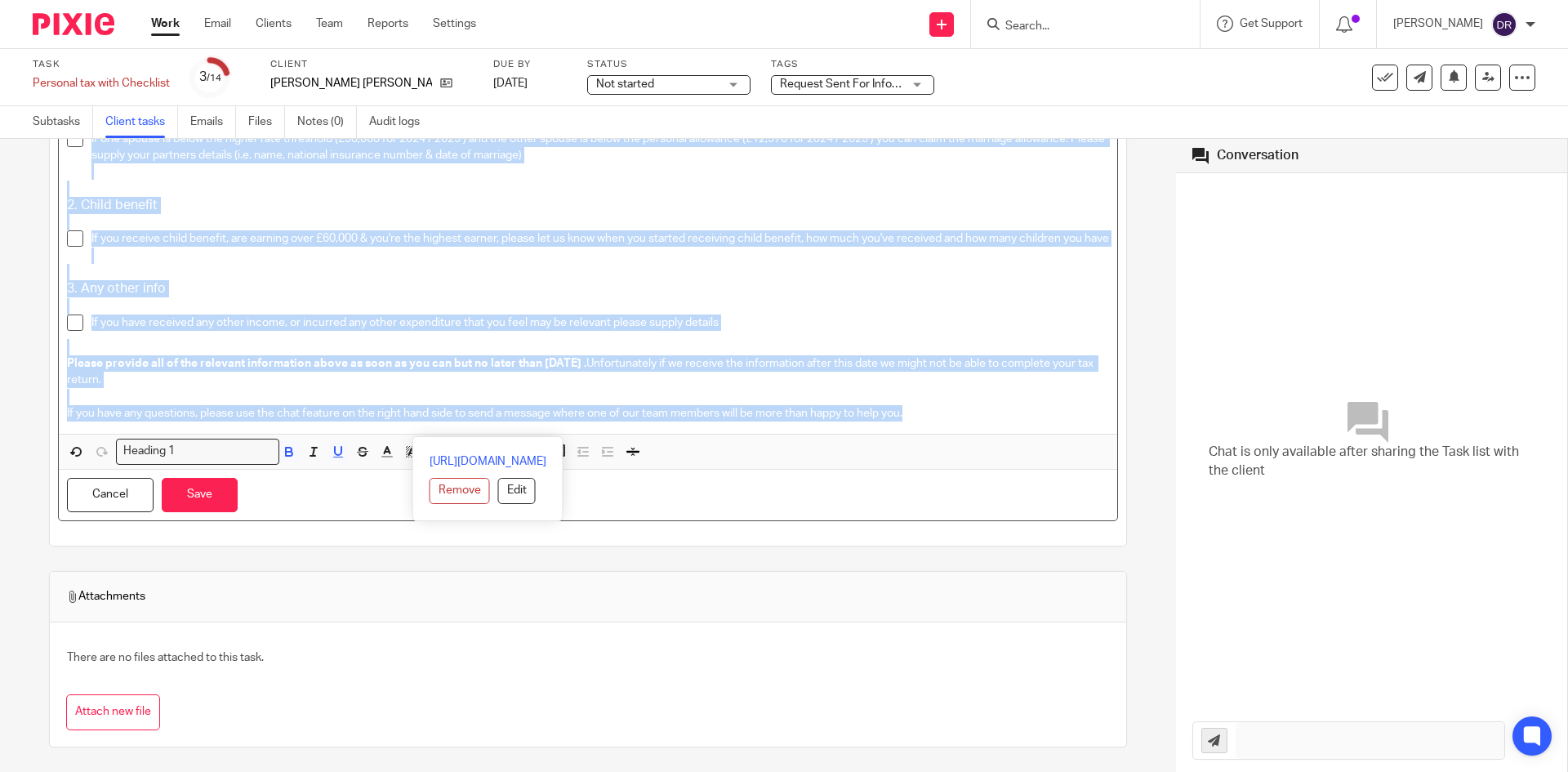
drag, startPoint x: 63, startPoint y: 264, endPoint x: 995, endPoint y: 411, distance: 943.5
copy div "Tax return checklist 2024 / 2025 For the tax year ended 5th April 2025 In order…"
click at [208, 496] on button "Save" at bounding box center [199, 496] width 76 height 36
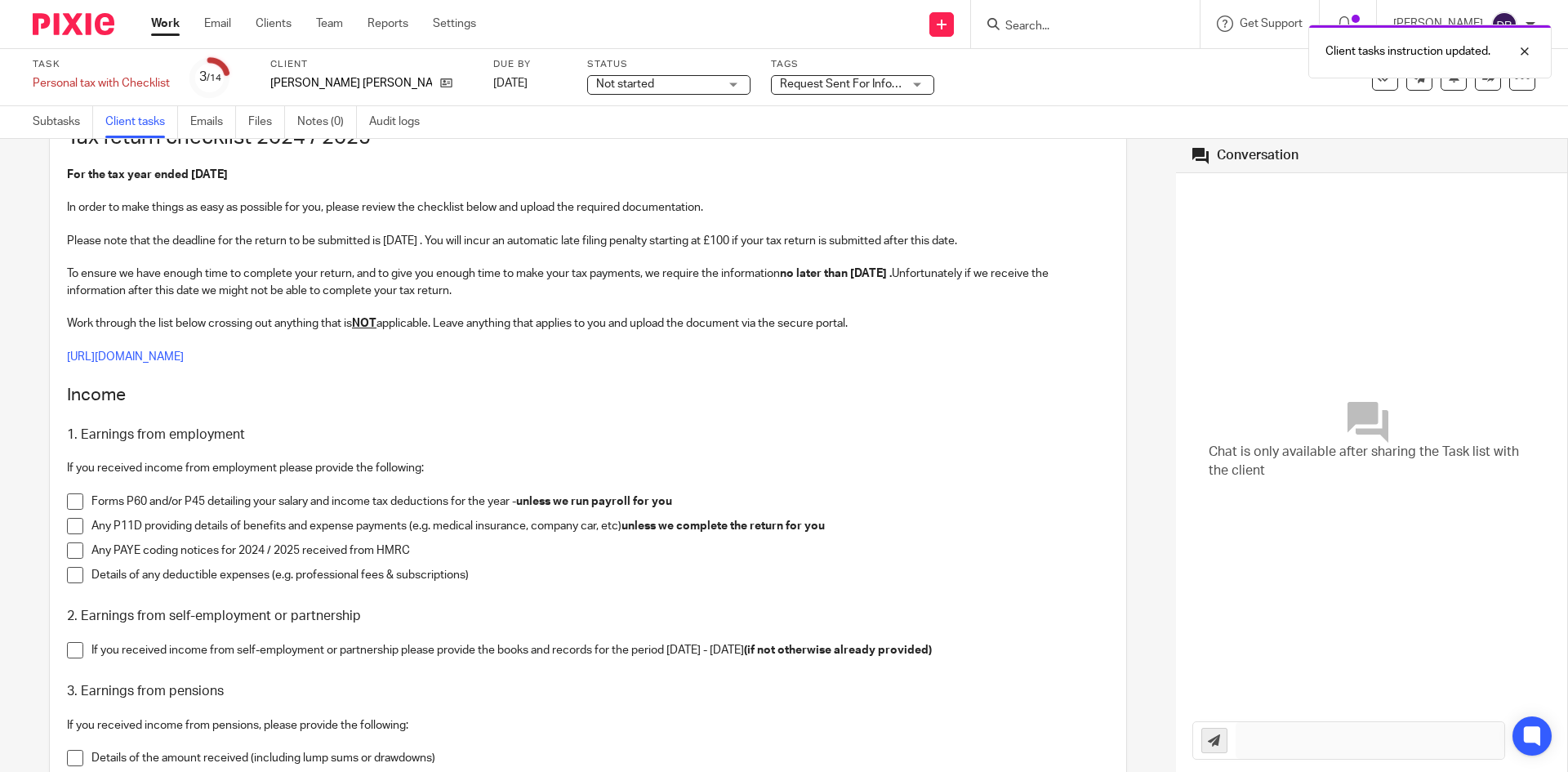
scroll to position [0, 0]
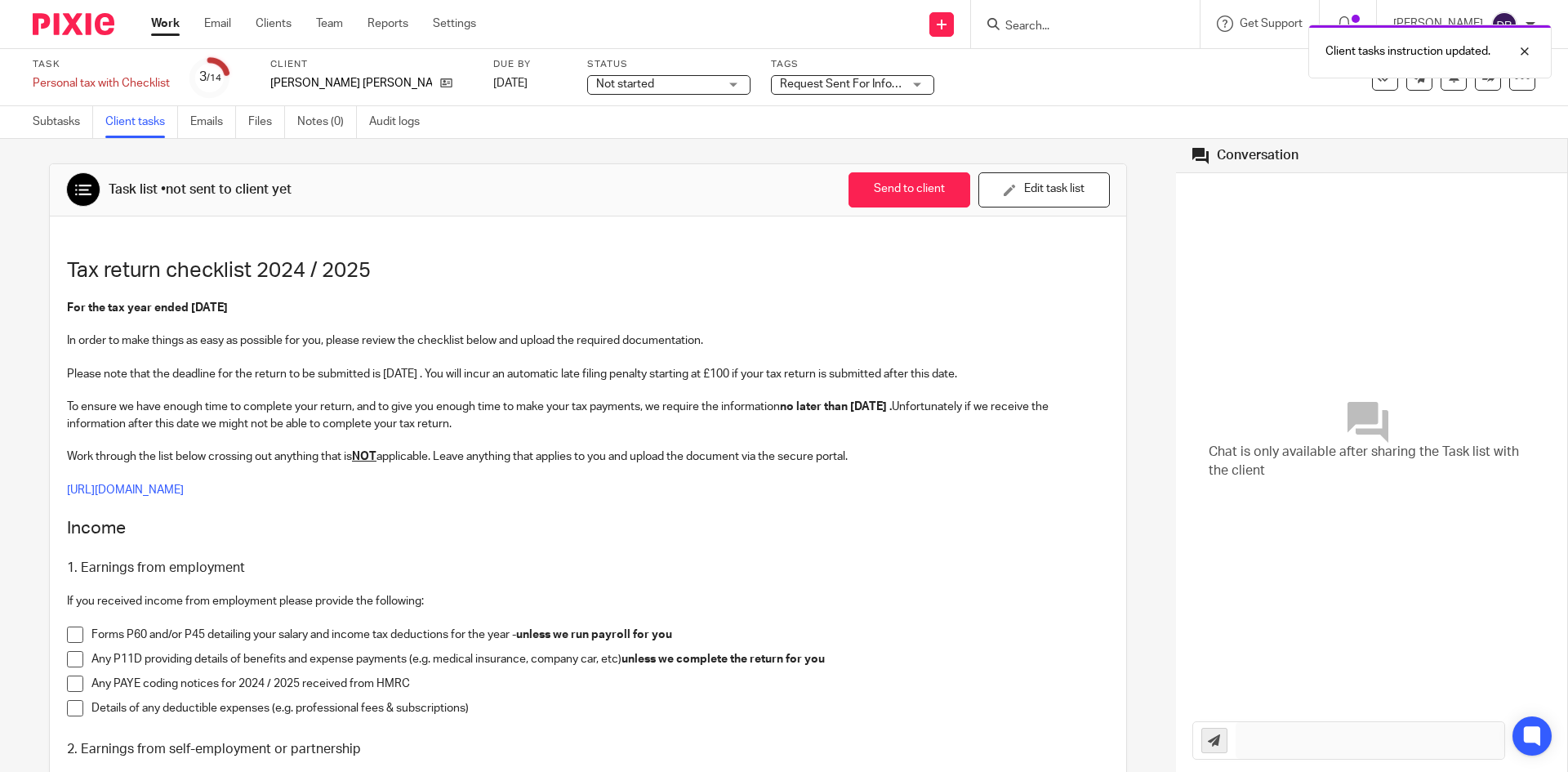
click at [880, 193] on button "Send to client" at bounding box center [909, 190] width 121 height 36
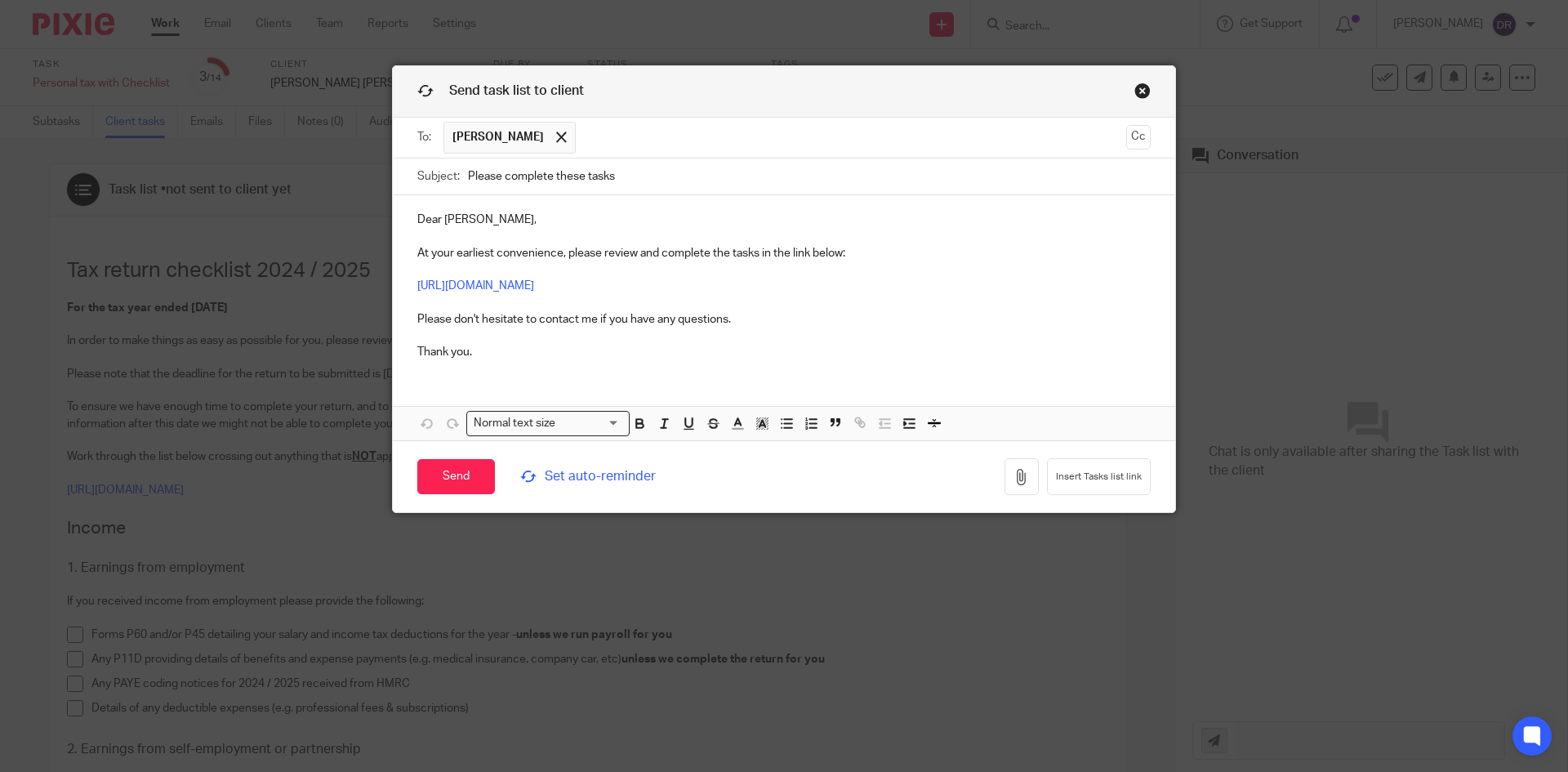
click at [481, 354] on p "Dear Andrew, At your earliest convenience, please review and complete the tasks…" at bounding box center [784, 286] width 733 height 149
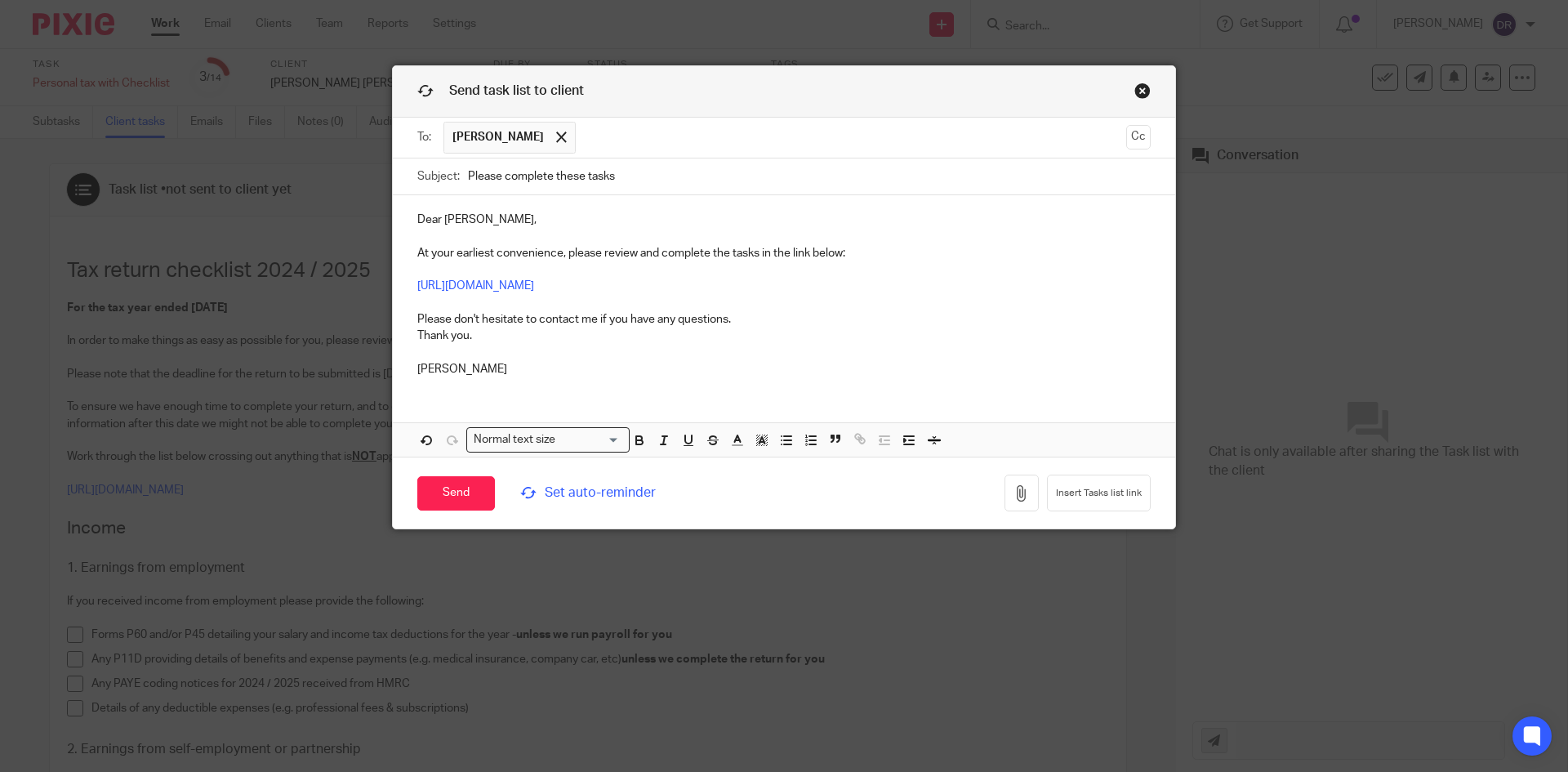
click at [742, 321] on p "Dear Andrew, At your earliest convenience, please review and complete the tasks…" at bounding box center [784, 277] width 733 height 132
click at [460, 488] on input "Send" at bounding box center [456, 494] width 78 height 36
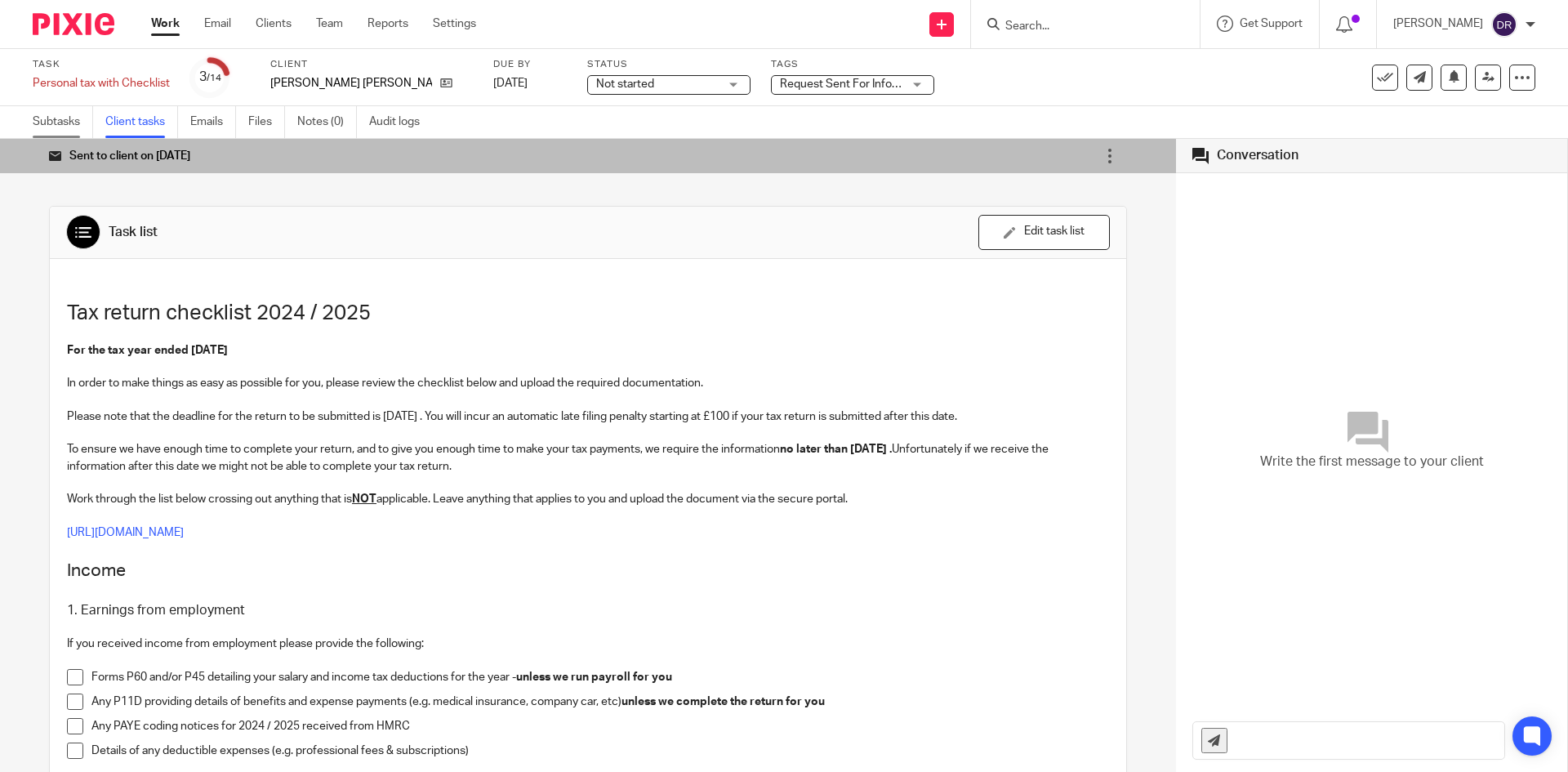
click at [64, 126] on link "Subtasks" at bounding box center [63, 121] width 60 height 32
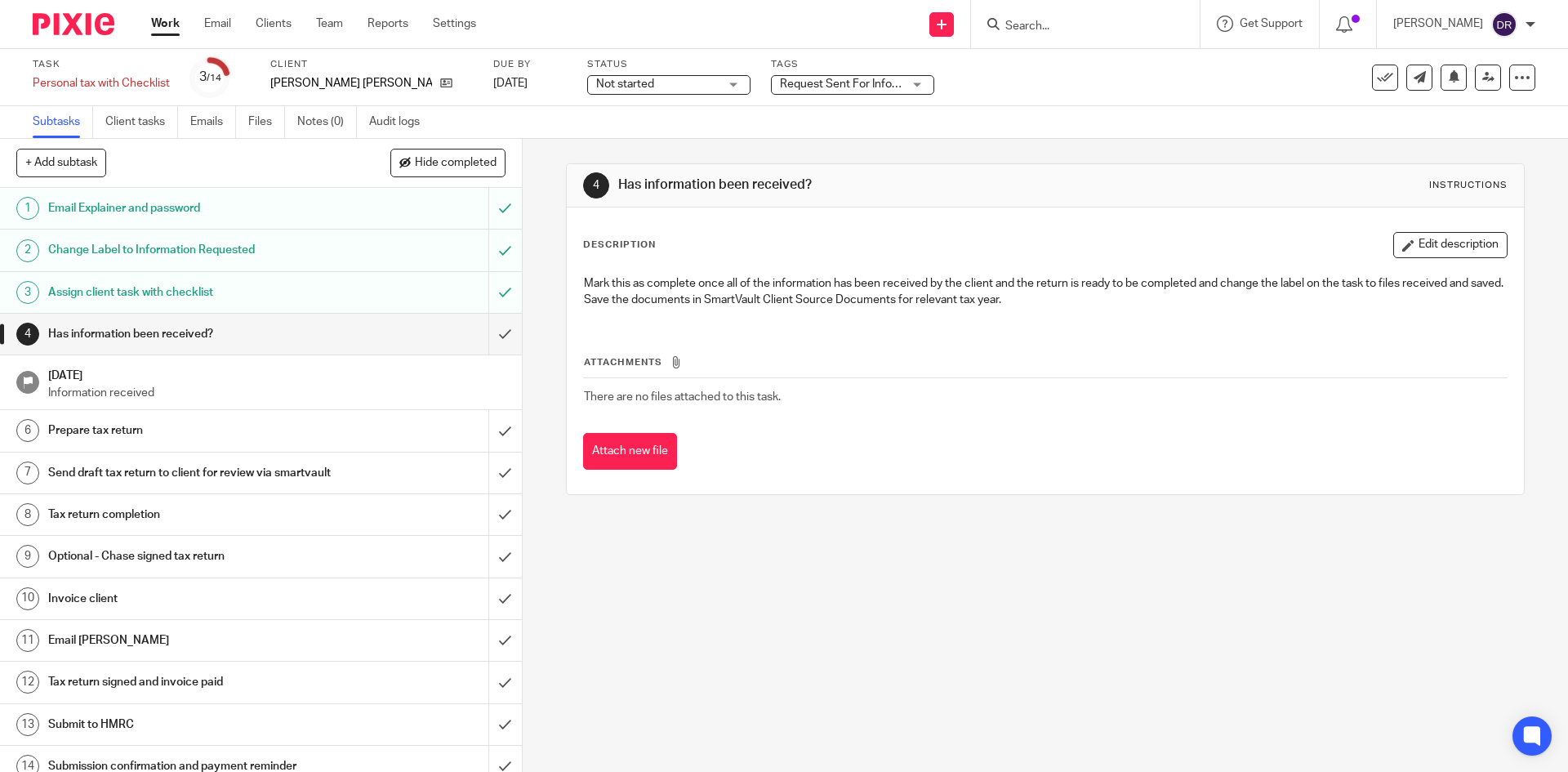
click at [1065, 23] on input "Search" at bounding box center [1077, 26] width 147 height 15
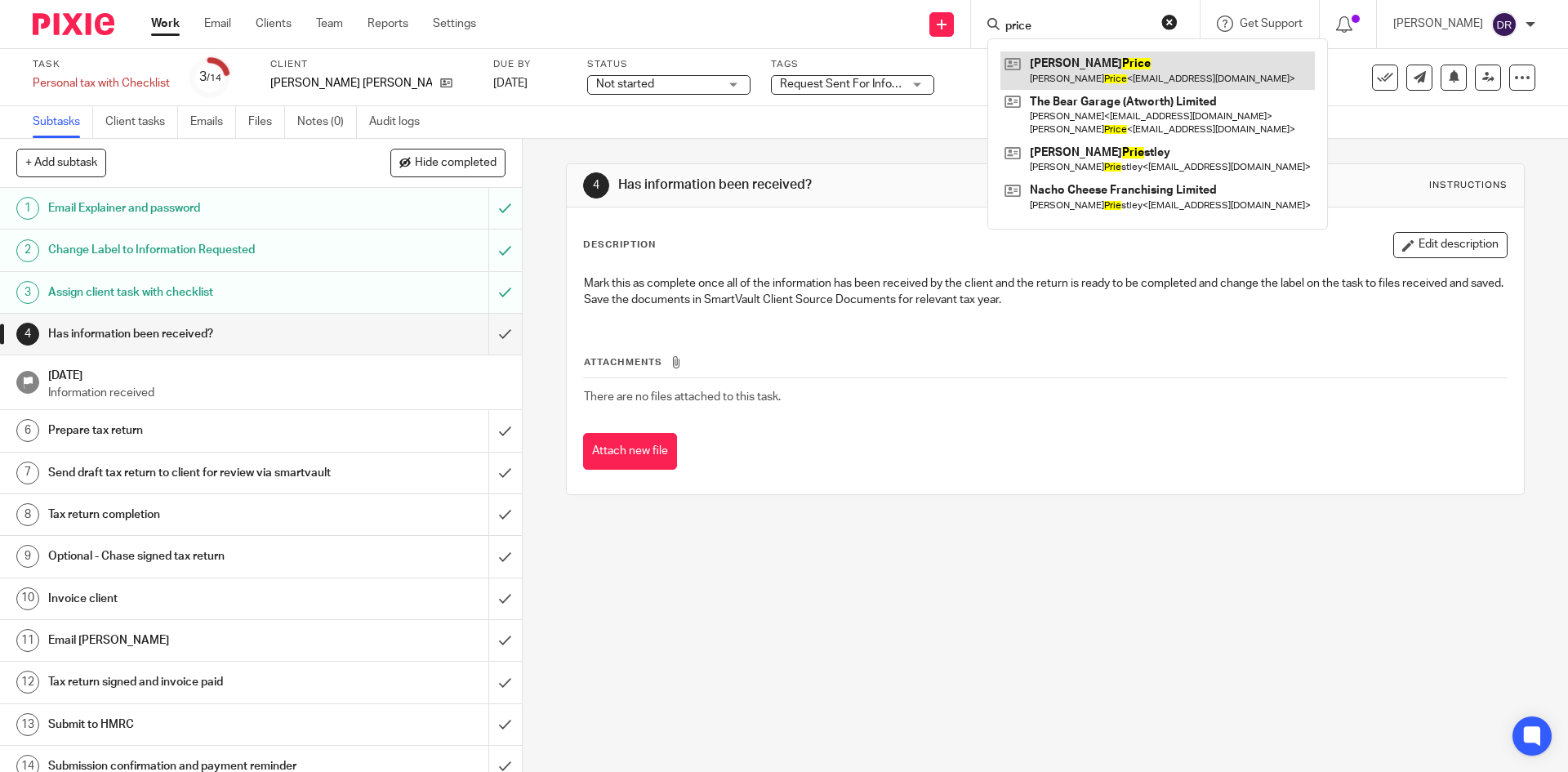
type input "price"
click at [1115, 63] on link at bounding box center [1158, 69] width 315 height 37
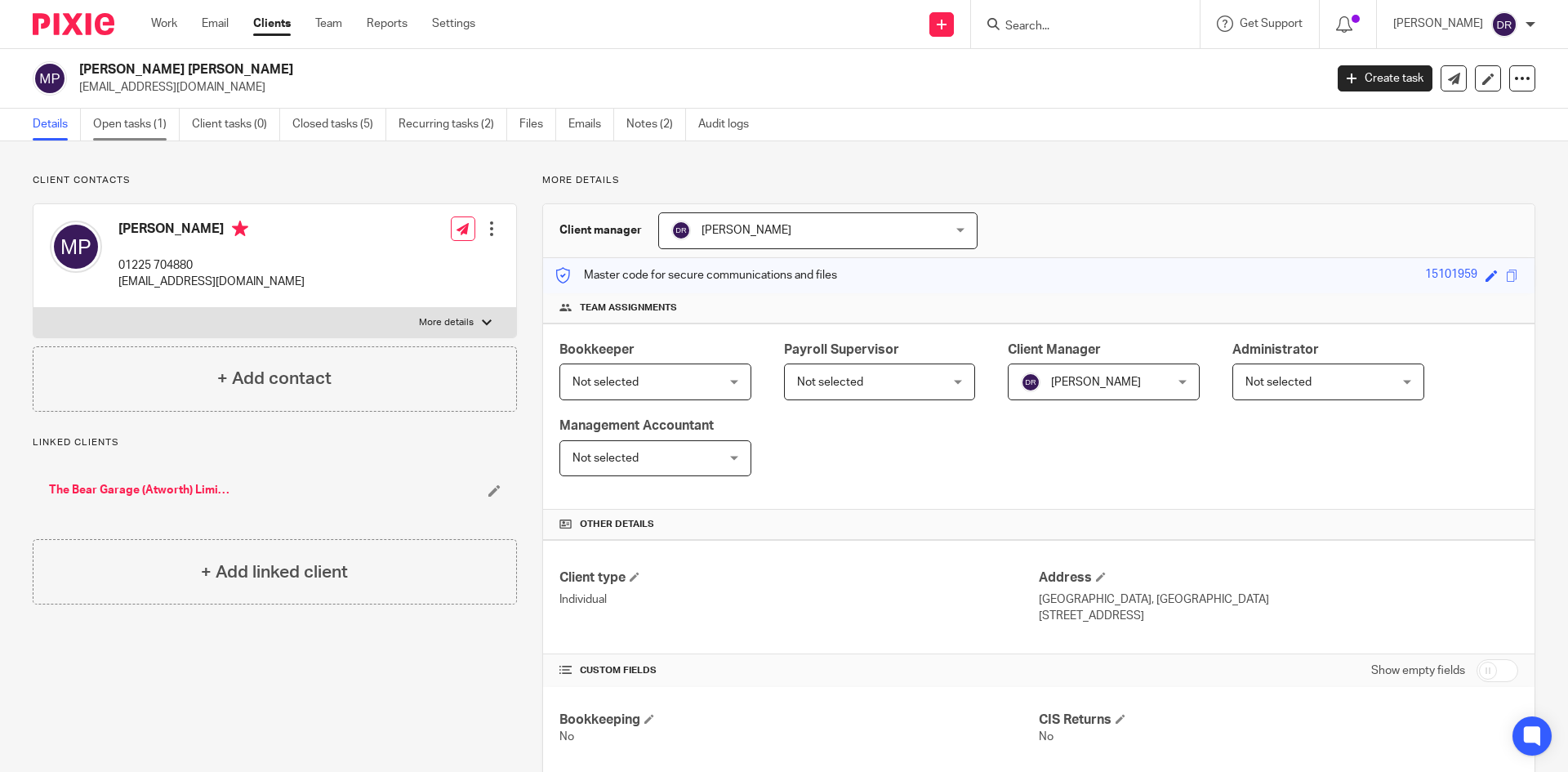
click at [129, 123] on link "Open tasks (1)" at bounding box center [136, 124] width 87 height 32
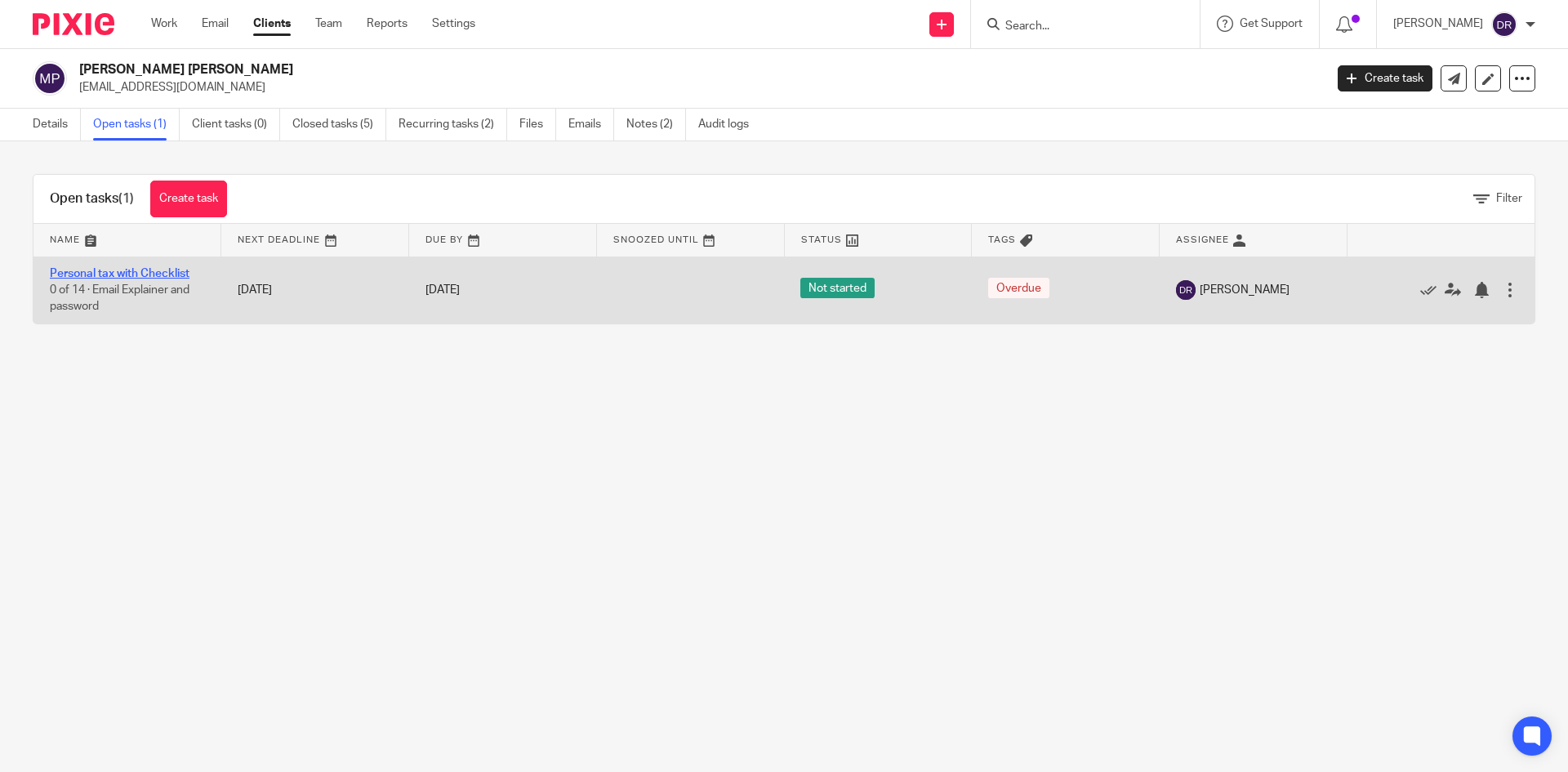
click at [163, 276] on link "Personal tax with Checklist" at bounding box center [119, 274] width 140 height 12
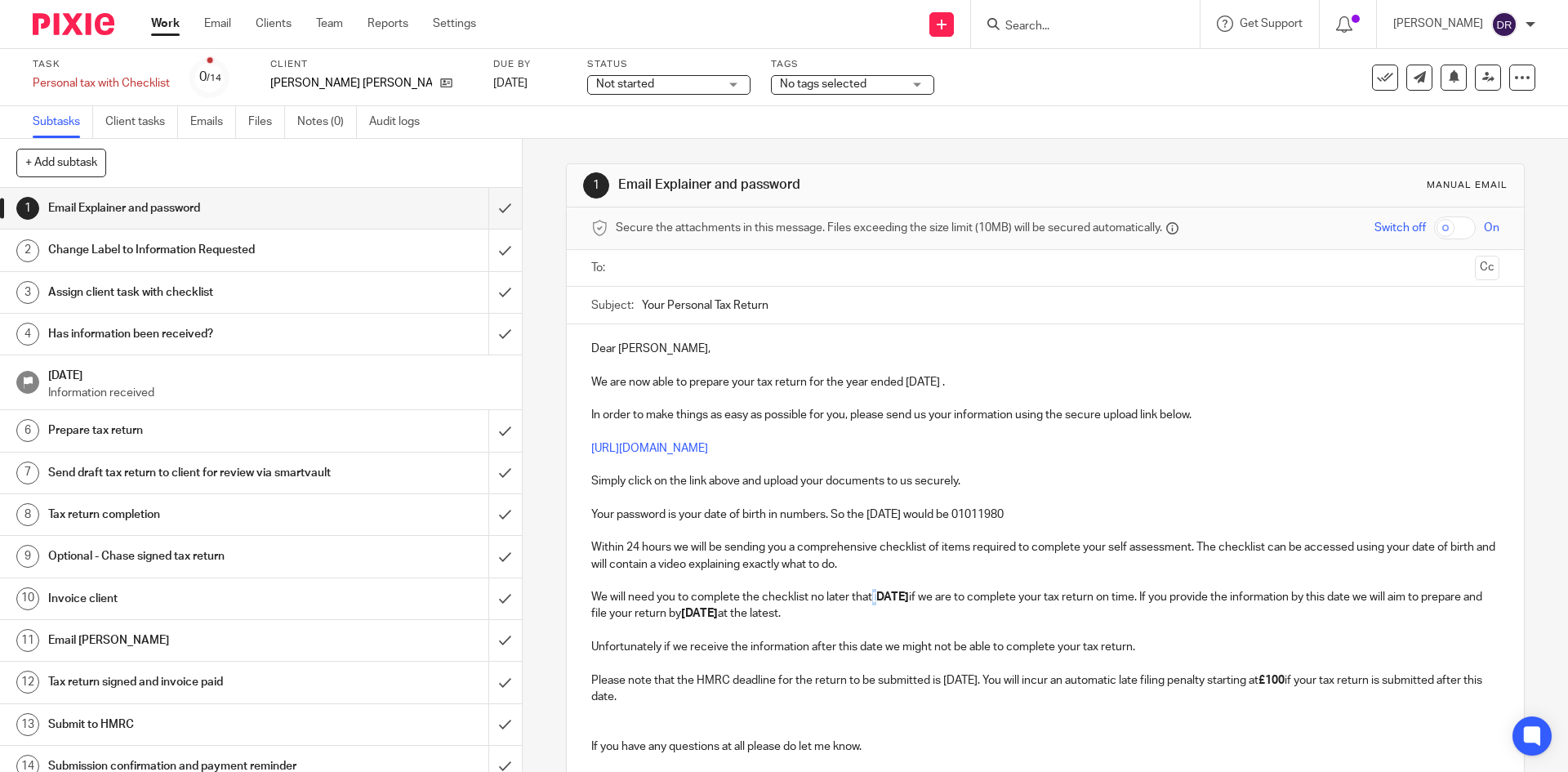
click at [874, 599] on strong "30th September 2025" at bounding box center [890, 597] width 36 height 12
click at [663, 266] on input "text" at bounding box center [1044, 268] width 846 height 19
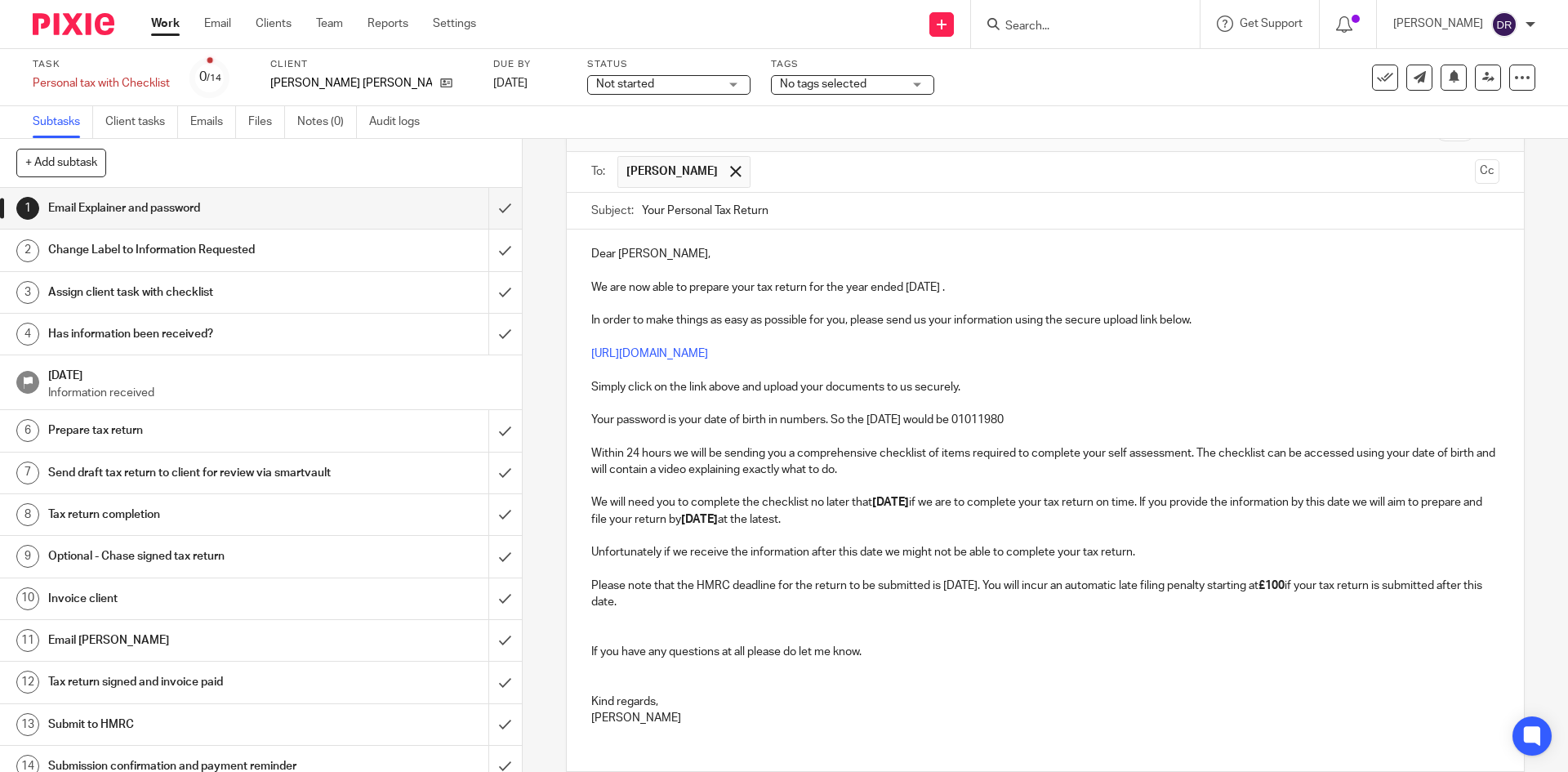
scroll to position [211, 0]
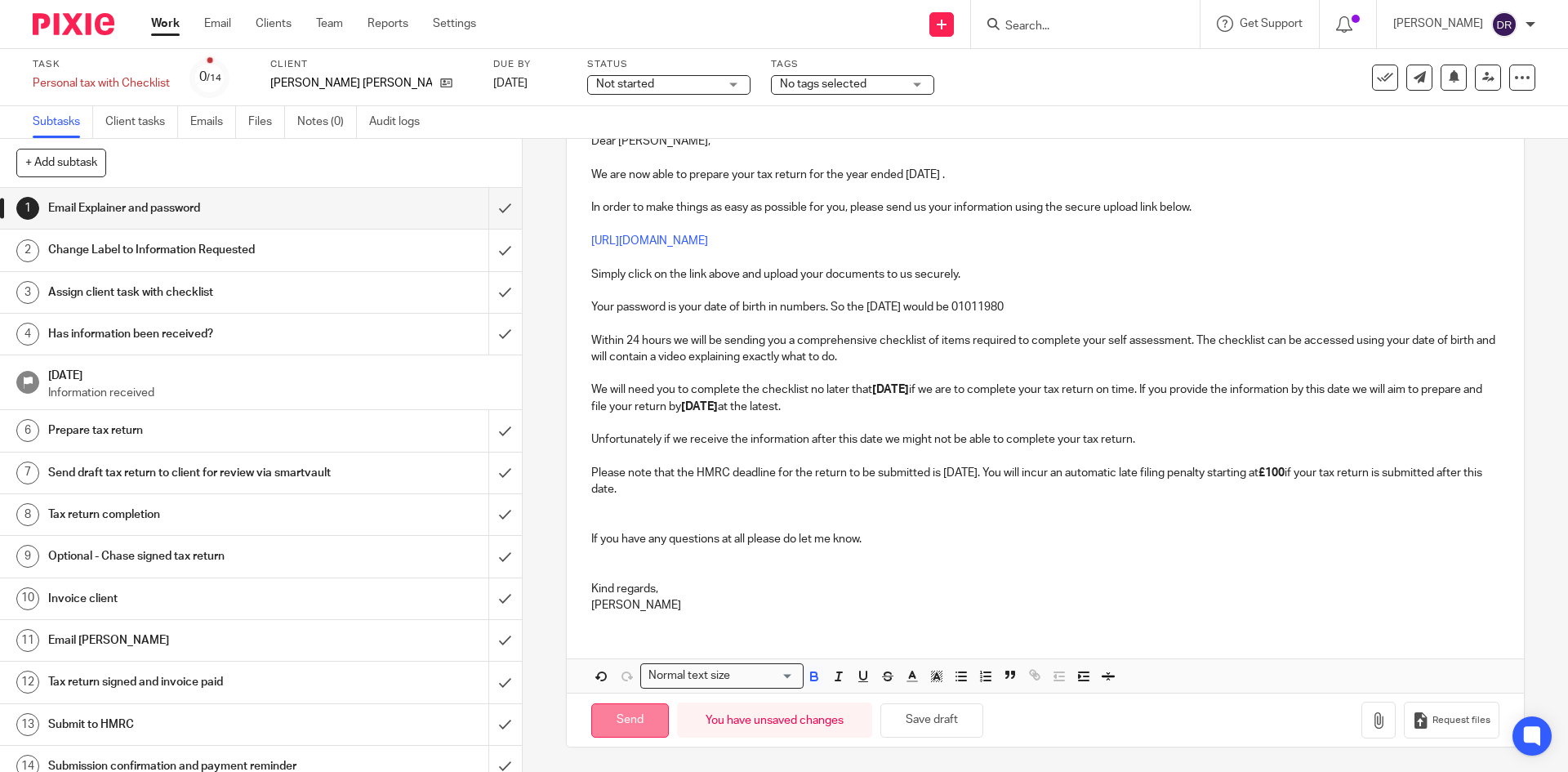
click at [624, 724] on input "Send" at bounding box center [629, 721] width 78 height 36
type input "Sent"
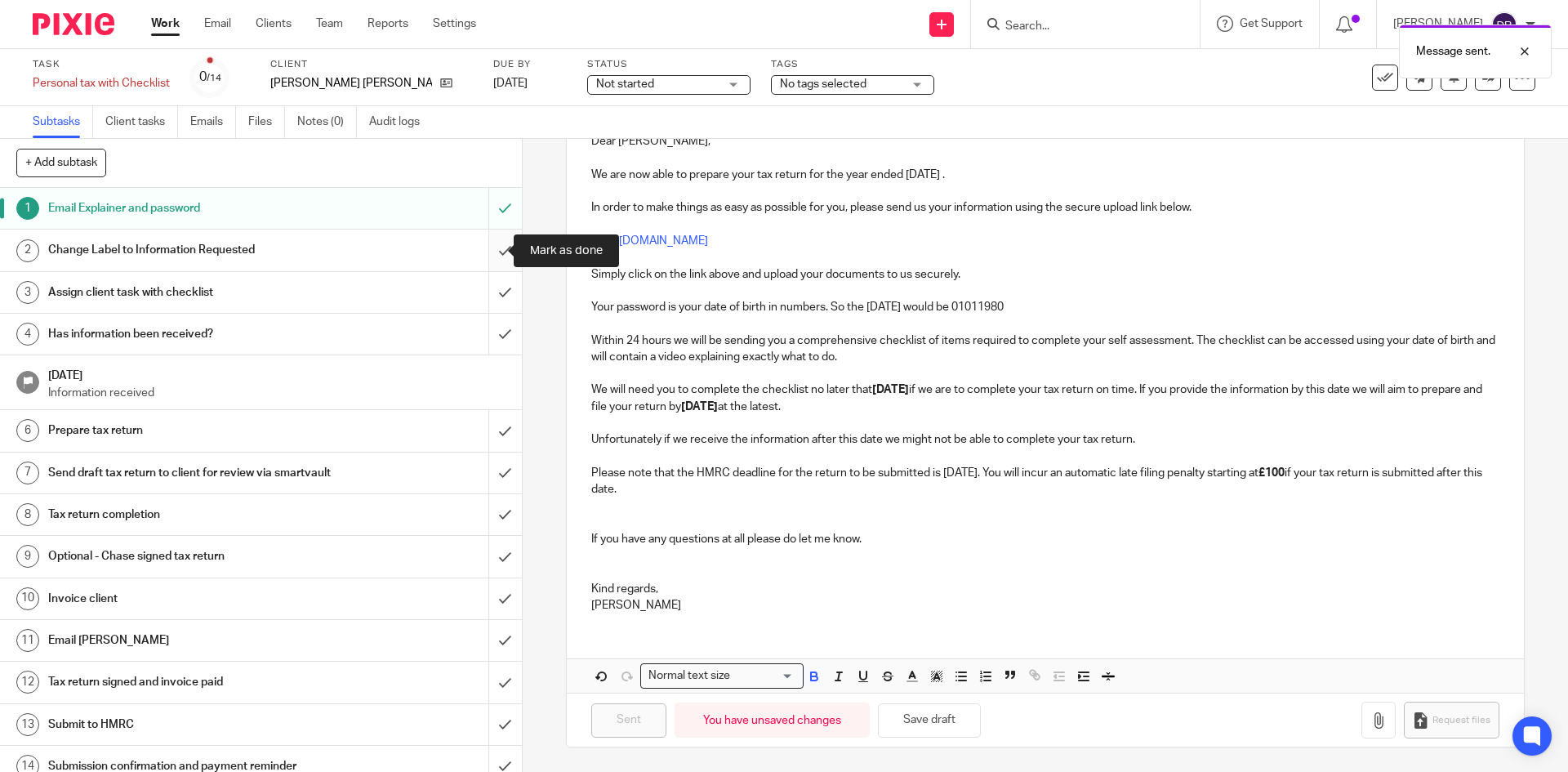
click at [485, 249] on input "submit" at bounding box center [261, 250] width 522 height 41
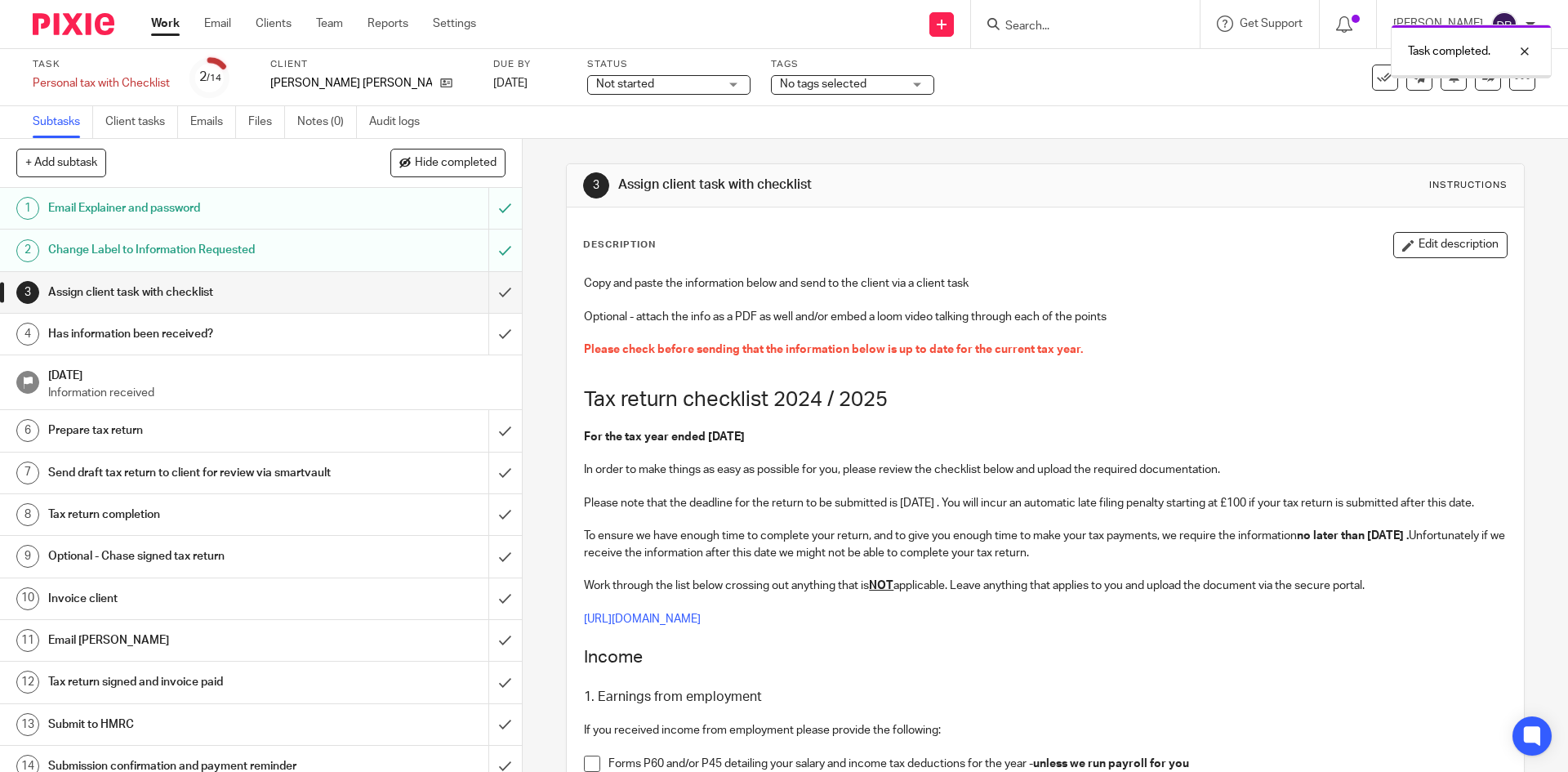
click at [878, 89] on div "No tags selected" at bounding box center [852, 84] width 163 height 19
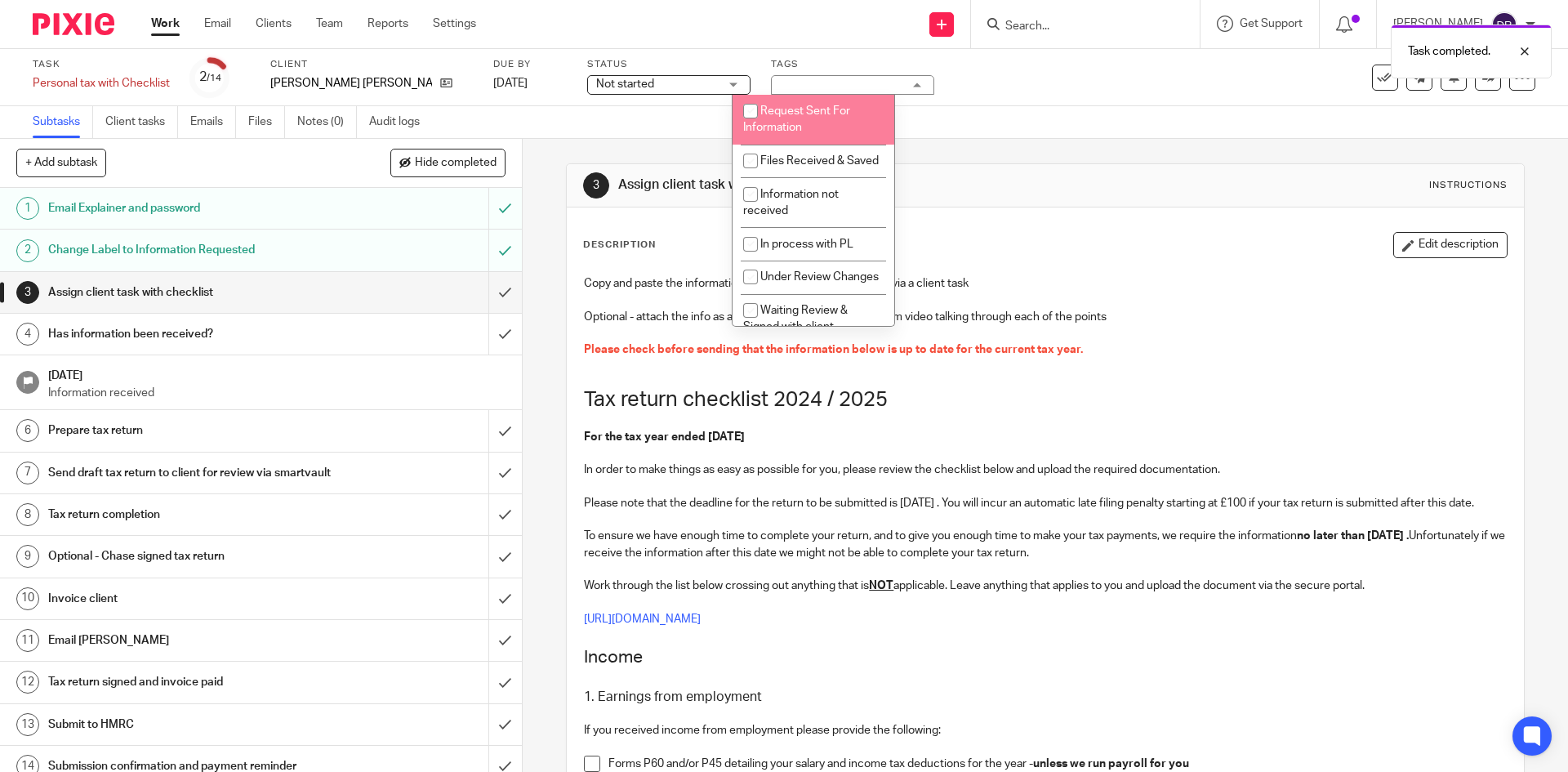
click at [758, 108] on input "checkbox" at bounding box center [751, 111] width 31 height 31
checkbox input "true"
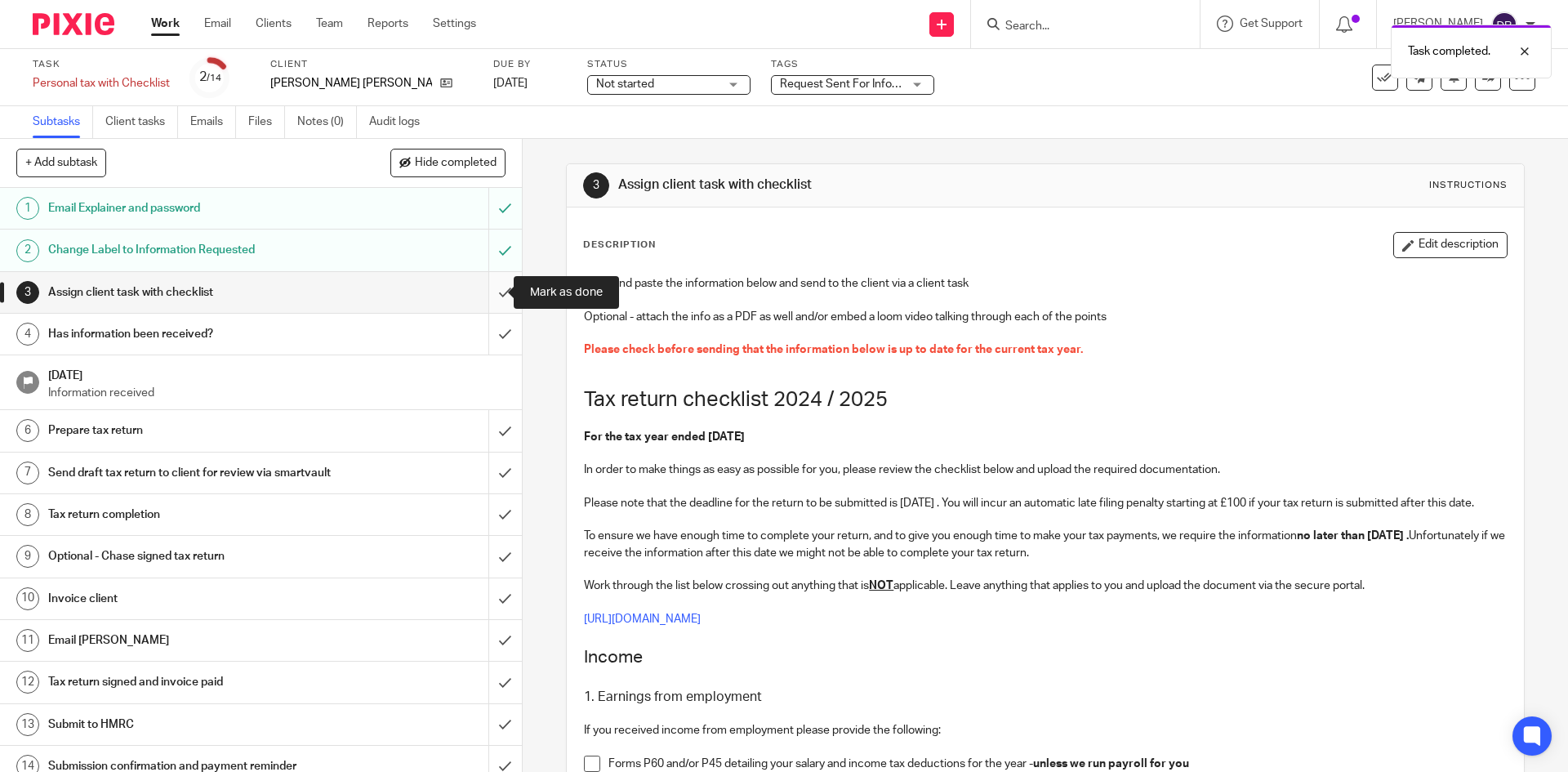
click at [489, 292] on input "submit" at bounding box center [261, 292] width 522 height 41
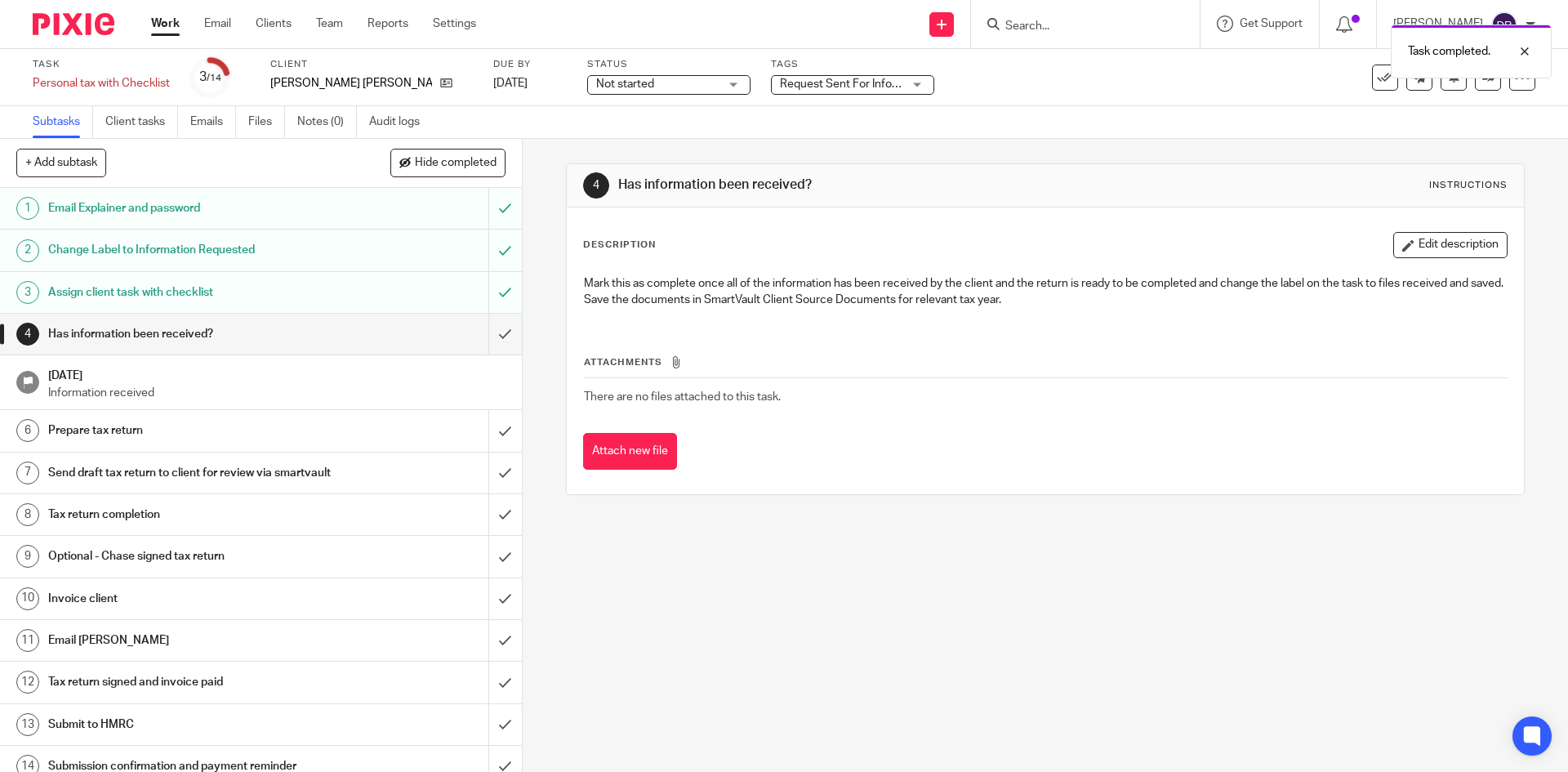
click at [149, 293] on h1 "Assign client task with checklist" at bounding box center [190, 292] width 283 height 25
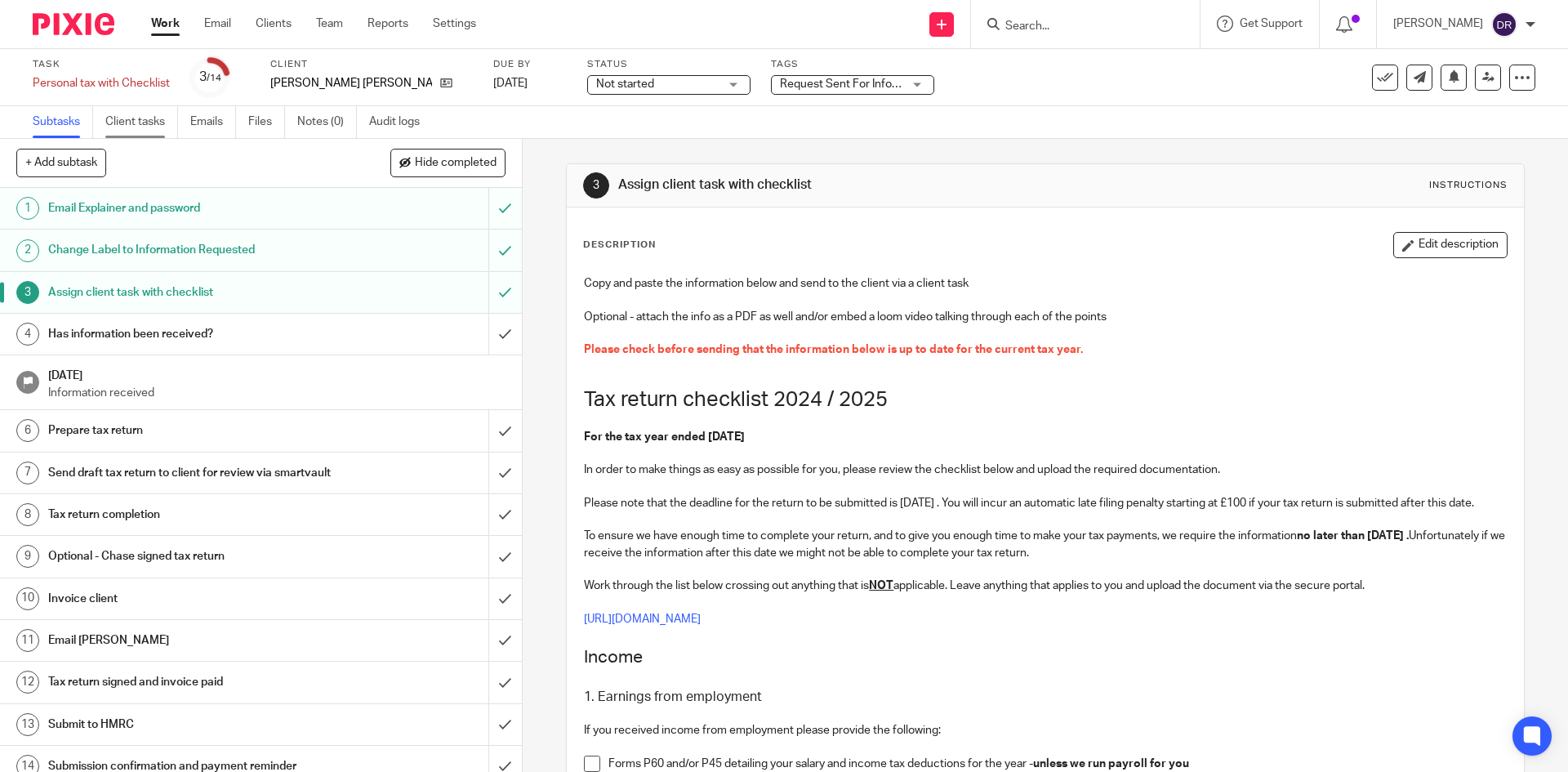
click at [153, 121] on link "Client tasks" at bounding box center [142, 121] width 73 height 32
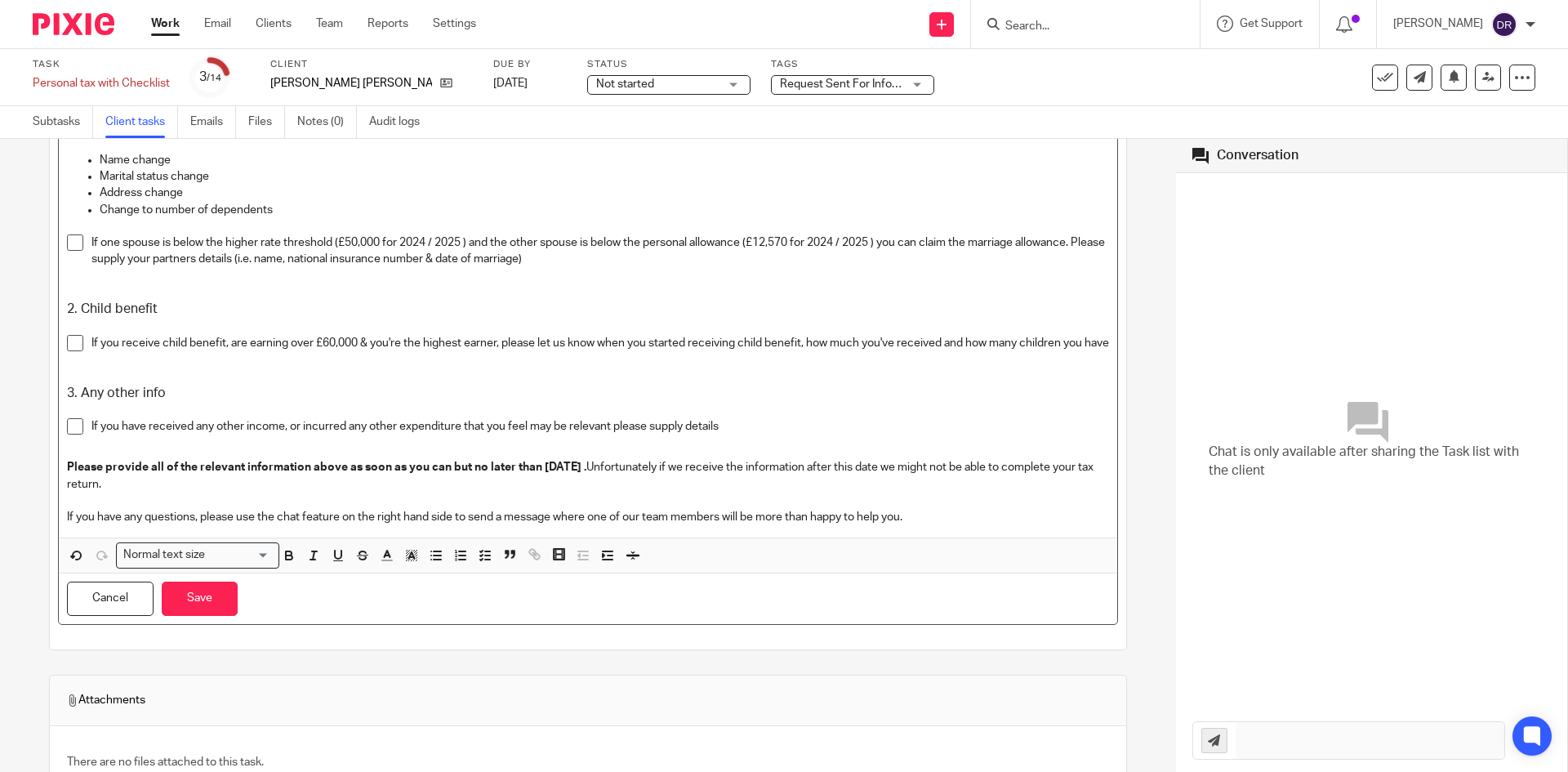
scroll to position [2197, 0]
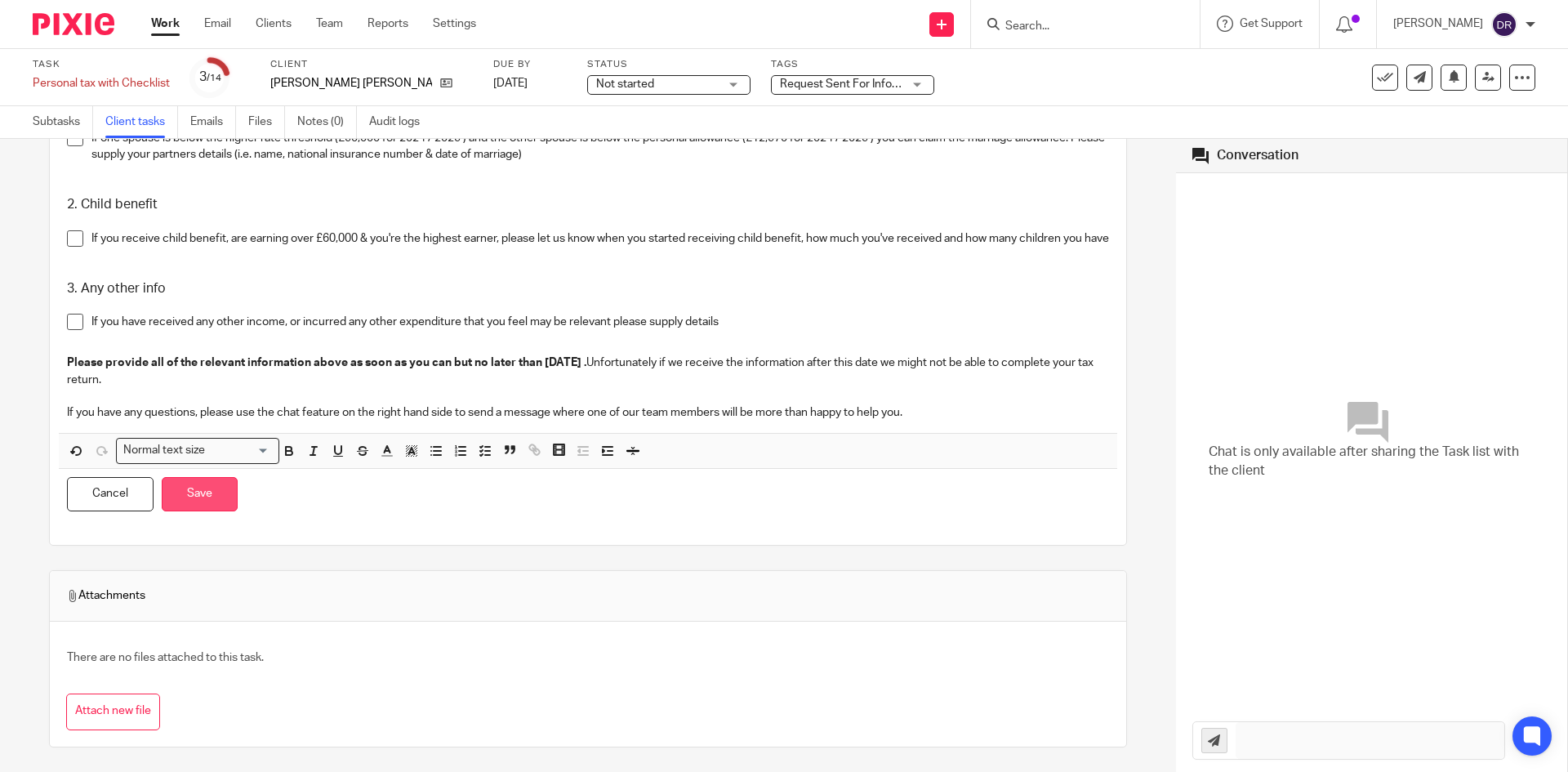
click at [191, 502] on button "Save" at bounding box center [199, 495] width 76 height 36
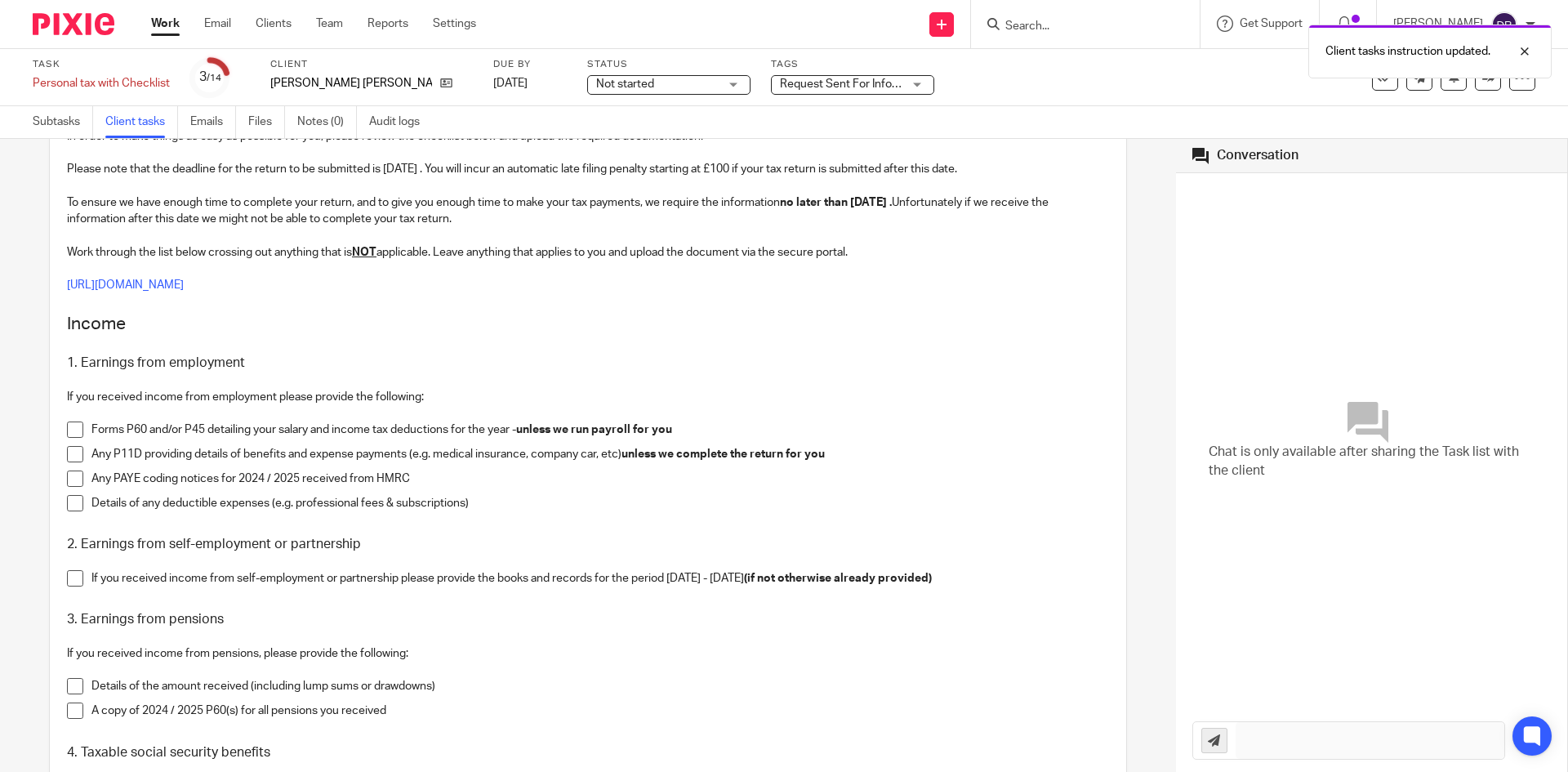
scroll to position [0, 0]
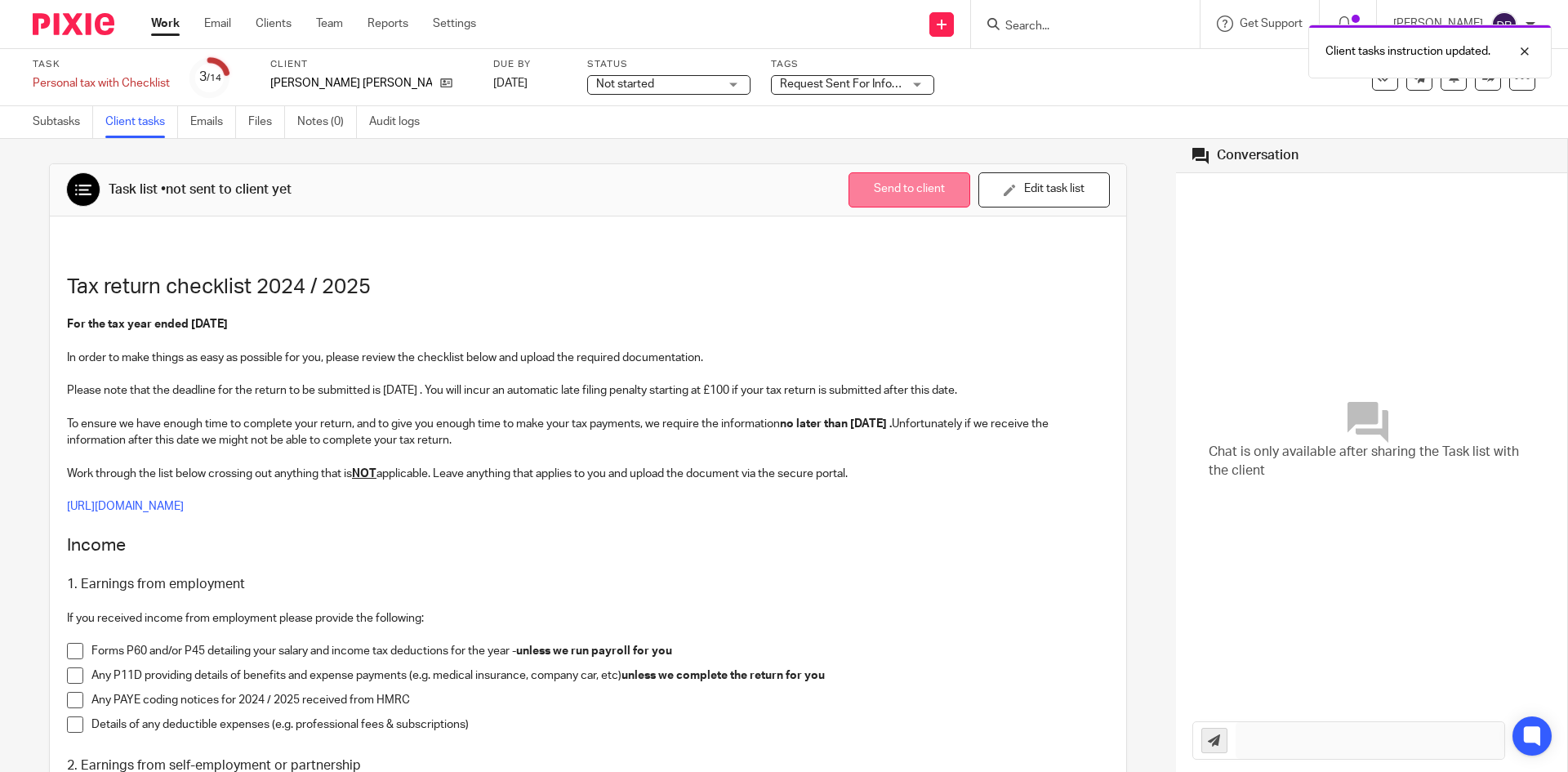
click at [884, 183] on button "Send to client" at bounding box center [909, 190] width 121 height 36
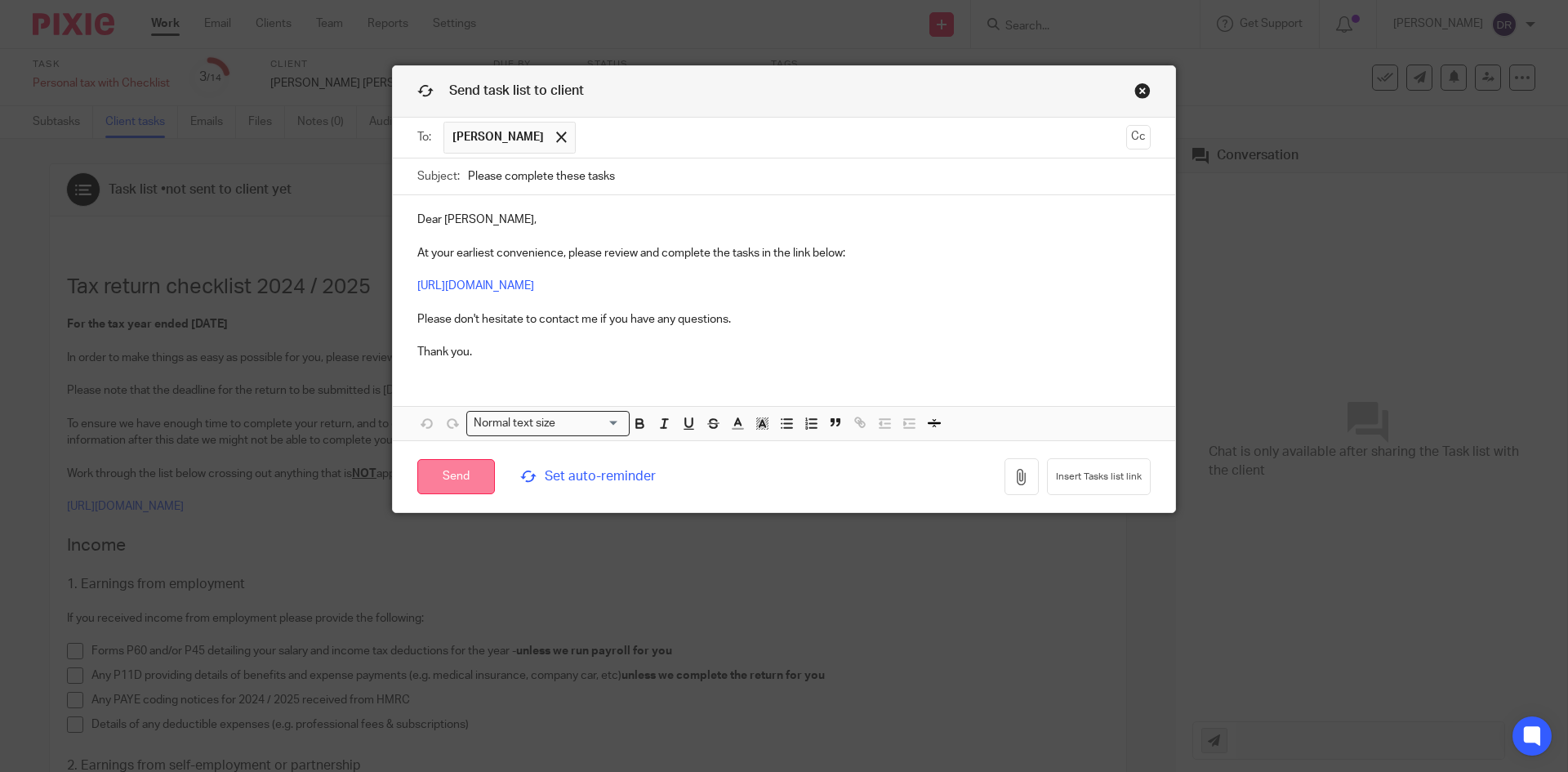
click at [447, 475] on input "Send" at bounding box center [456, 476] width 78 height 36
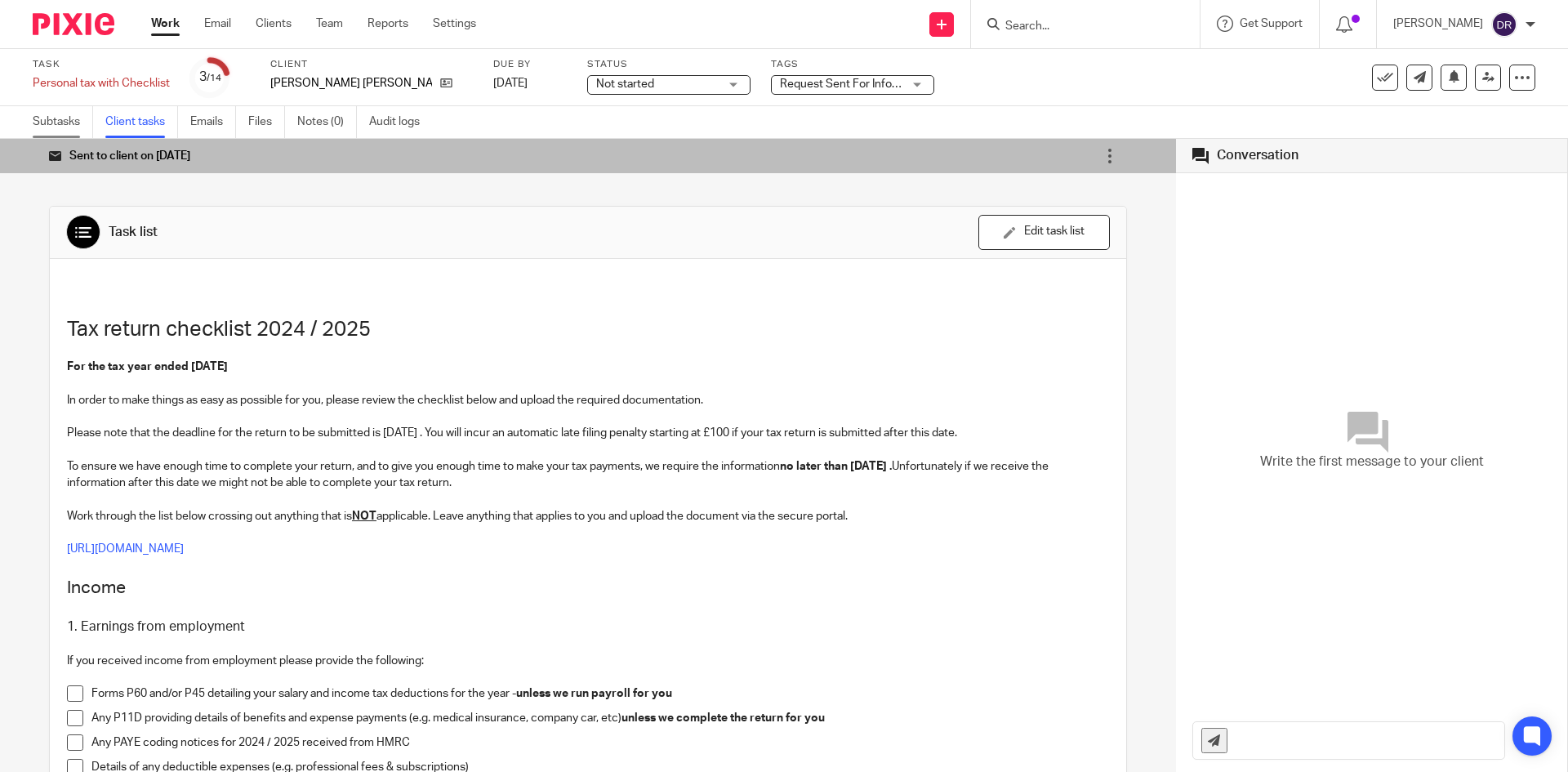
click at [65, 120] on link "Subtasks" at bounding box center [63, 121] width 60 height 32
